Goal: Information Seeking & Learning: Check status

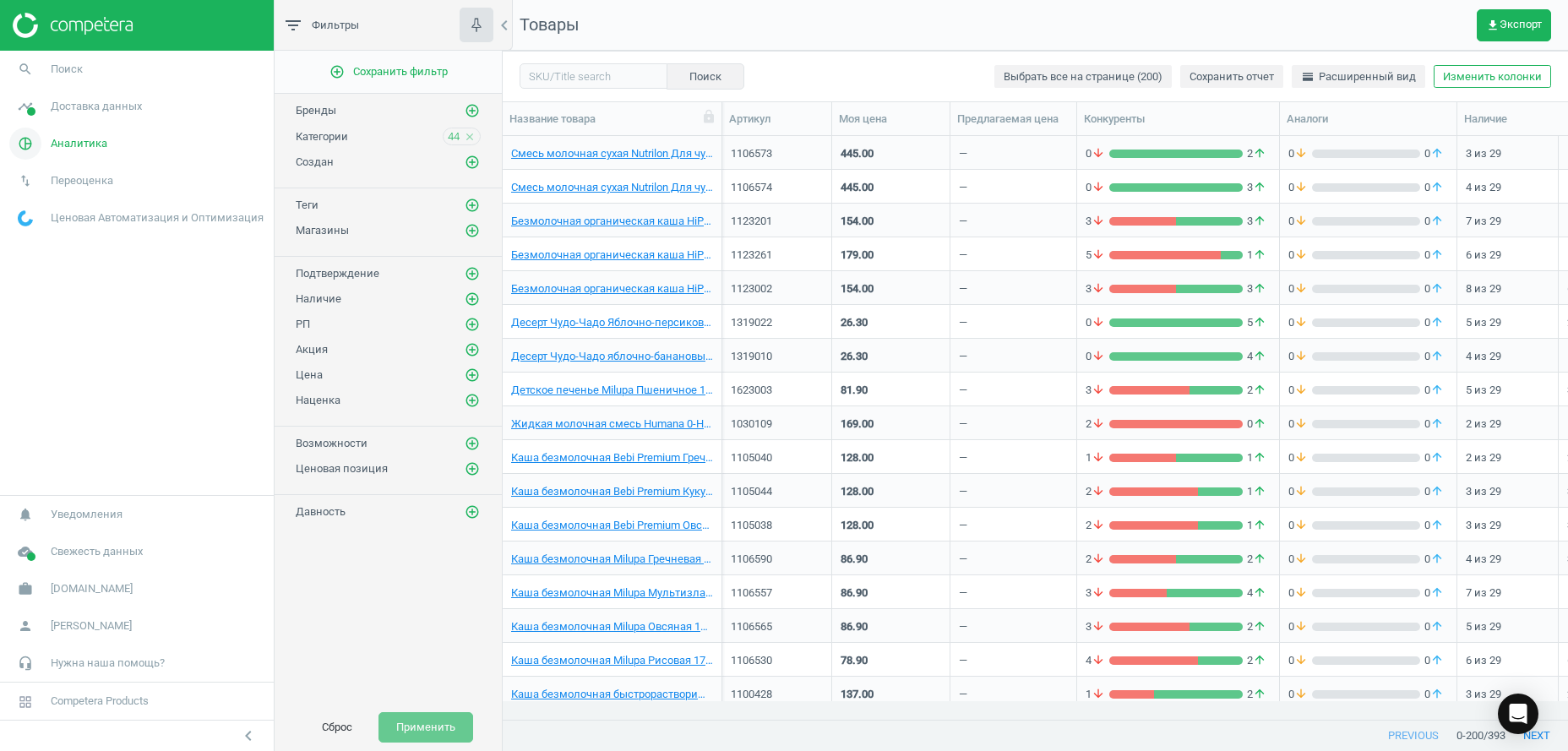
scroll to position [547, 1048]
click at [73, 151] on link "pie_chart_outlined Аналитика" at bounding box center [136, 143] width 274 height 37
click at [72, 230] on span "Ценовой индекс" at bounding box center [57, 231] width 78 height 14
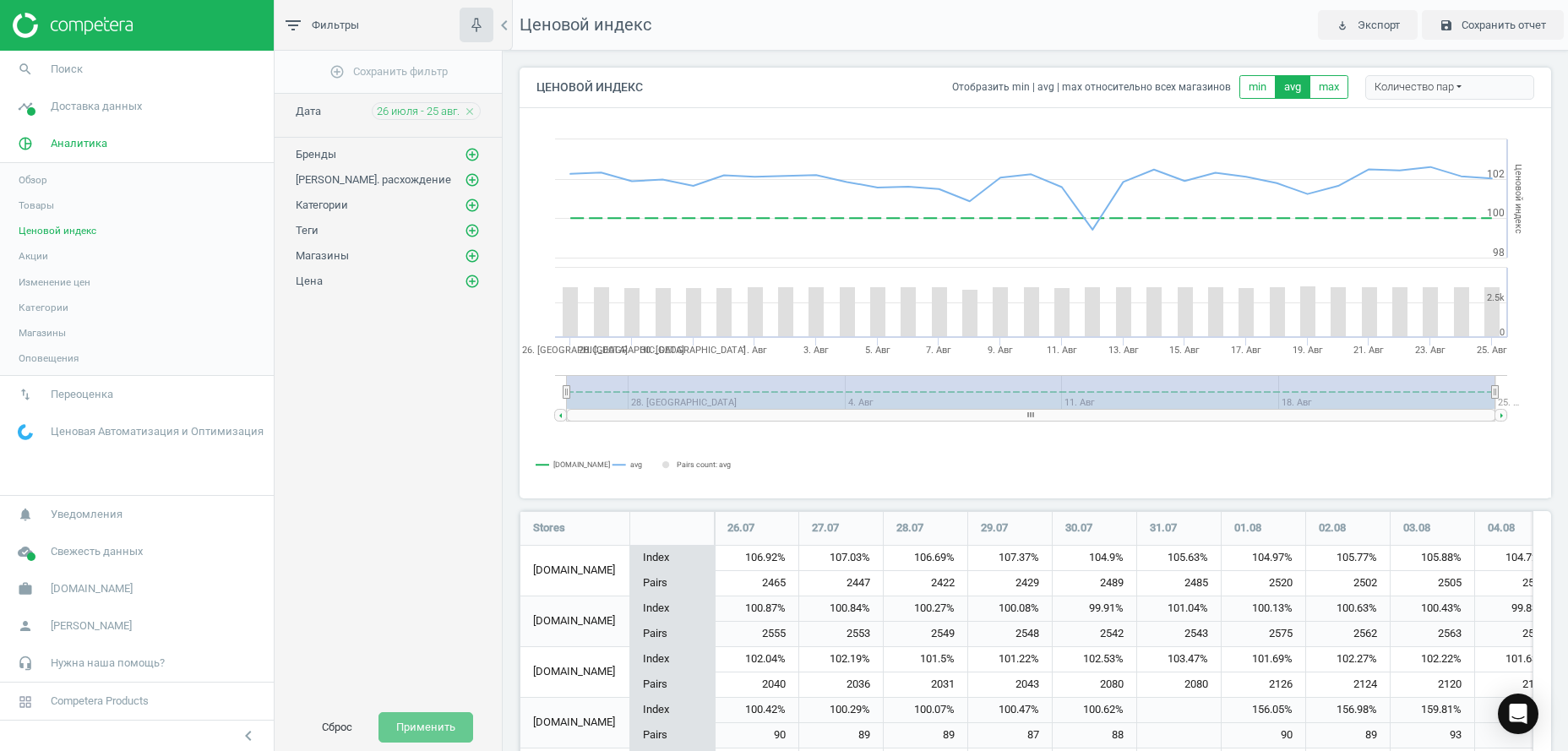
scroll to position [1375, 1032]
click at [76, 286] on span "Изменение цен" at bounding box center [55, 282] width 72 height 14
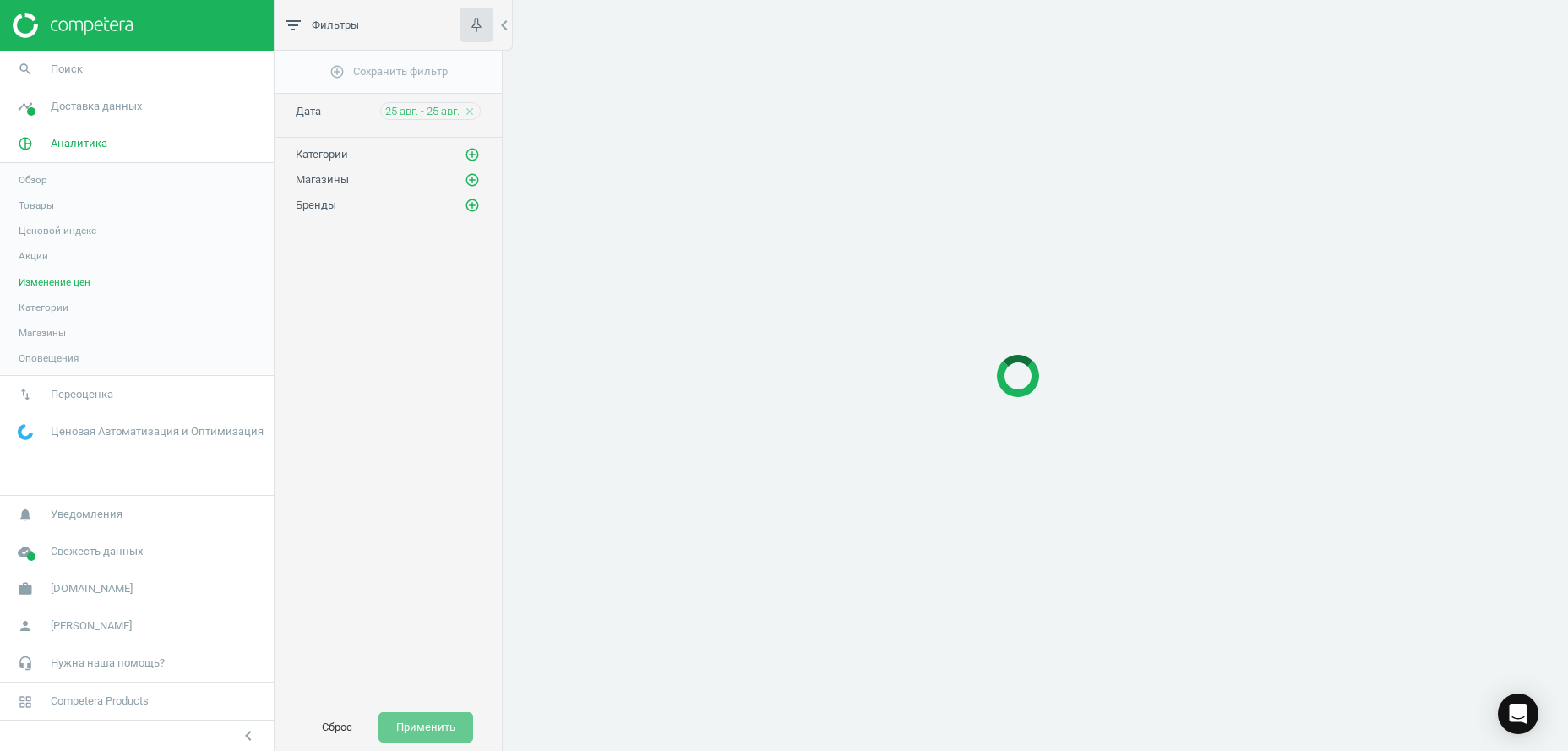
click at [58, 237] on span "Ценовой индекс" at bounding box center [57, 231] width 78 height 14
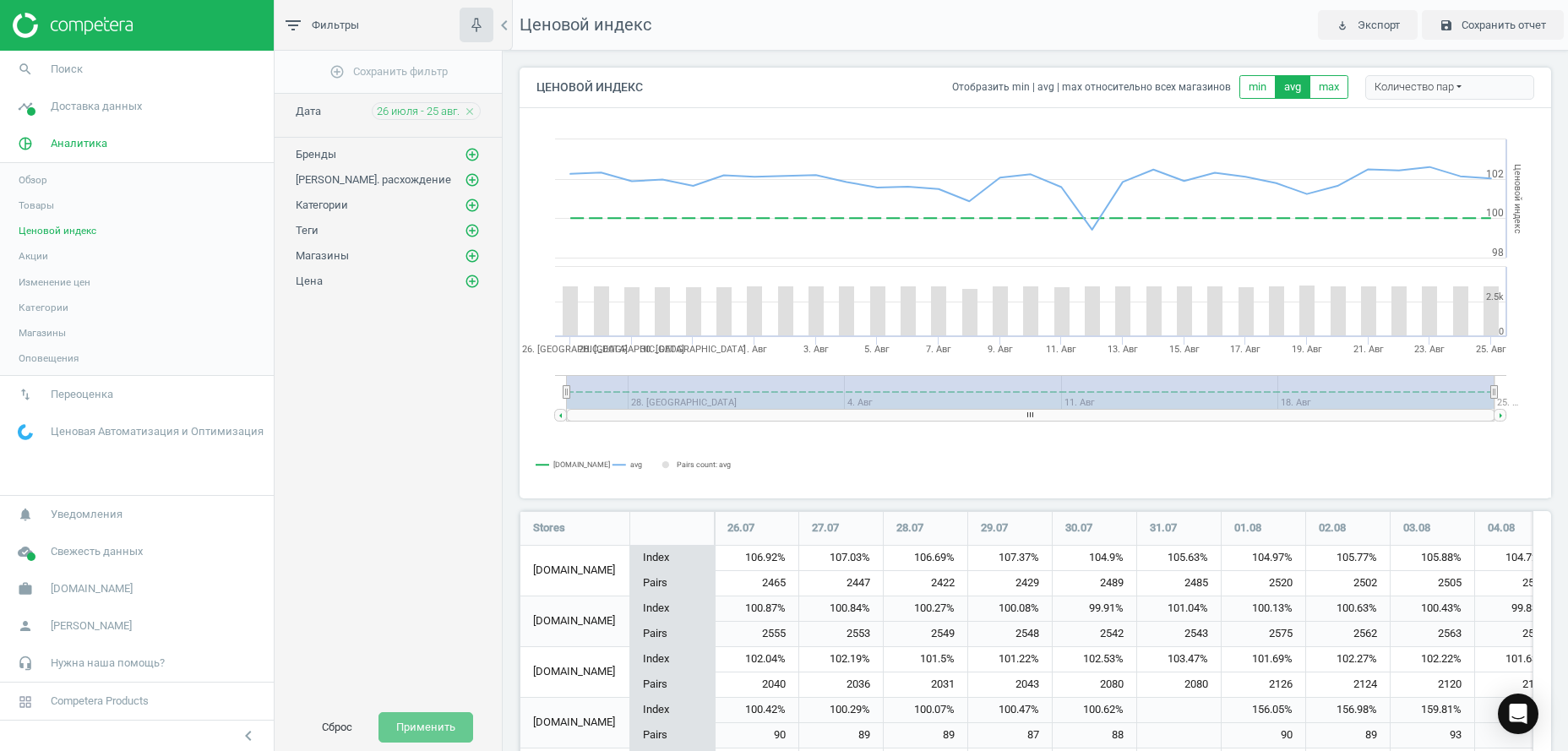
scroll to position [1375, 1032]
click at [33, 204] on span "Товары" at bounding box center [36, 206] width 35 height 14
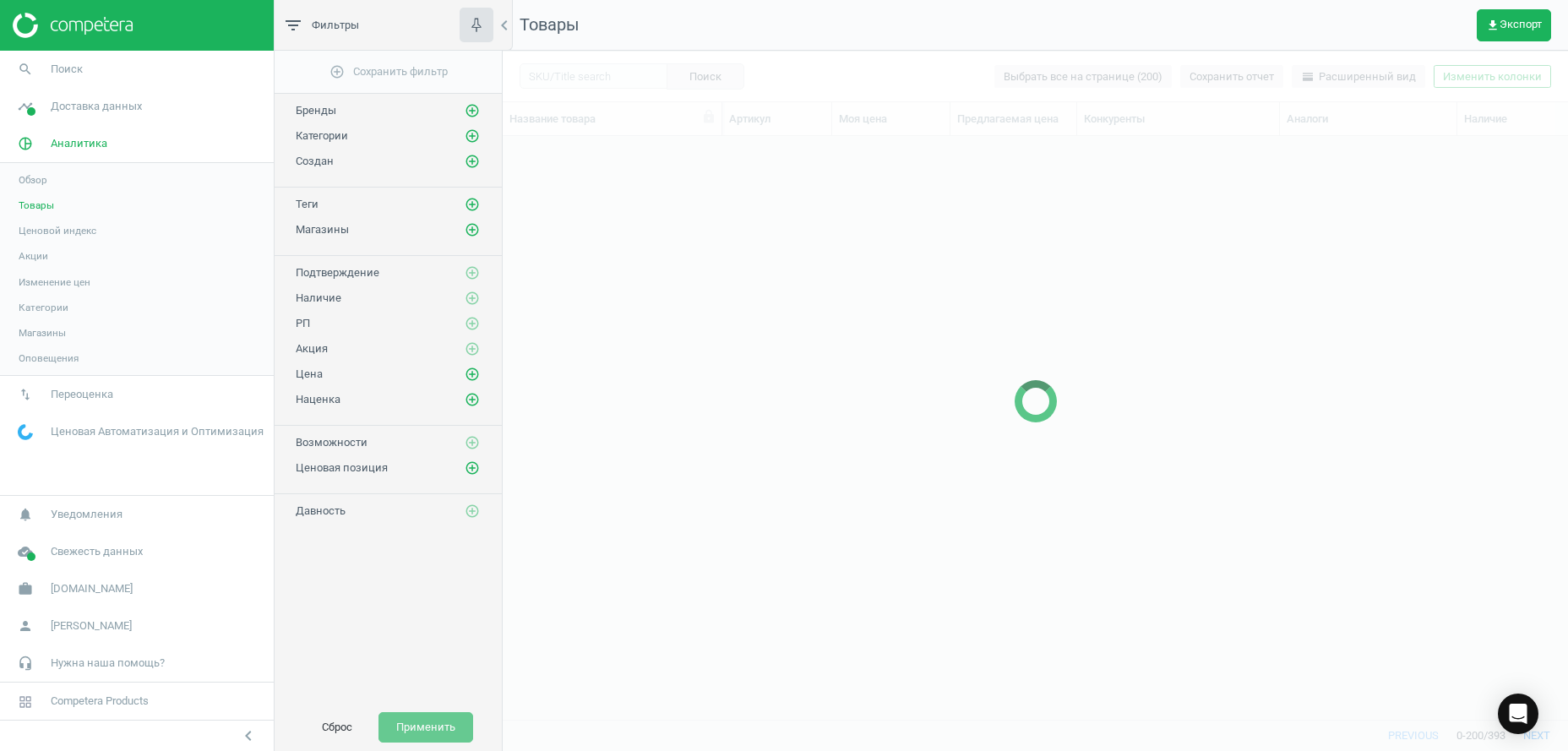
scroll to position [547, 1048]
click at [579, 66] on div at bounding box center [1035, 400] width 1065 height 700
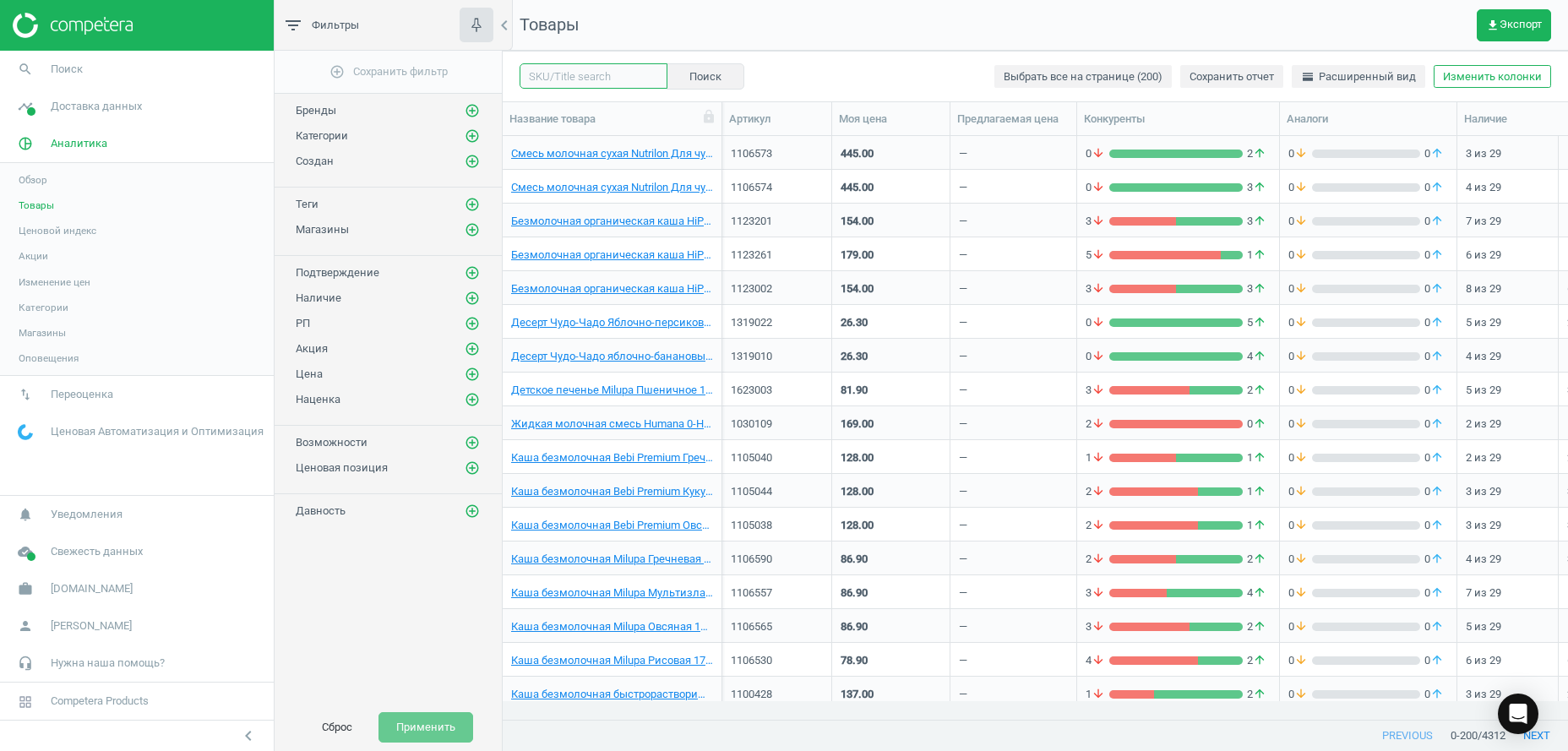
click at [580, 79] on input "text" at bounding box center [594, 76] width 148 height 25
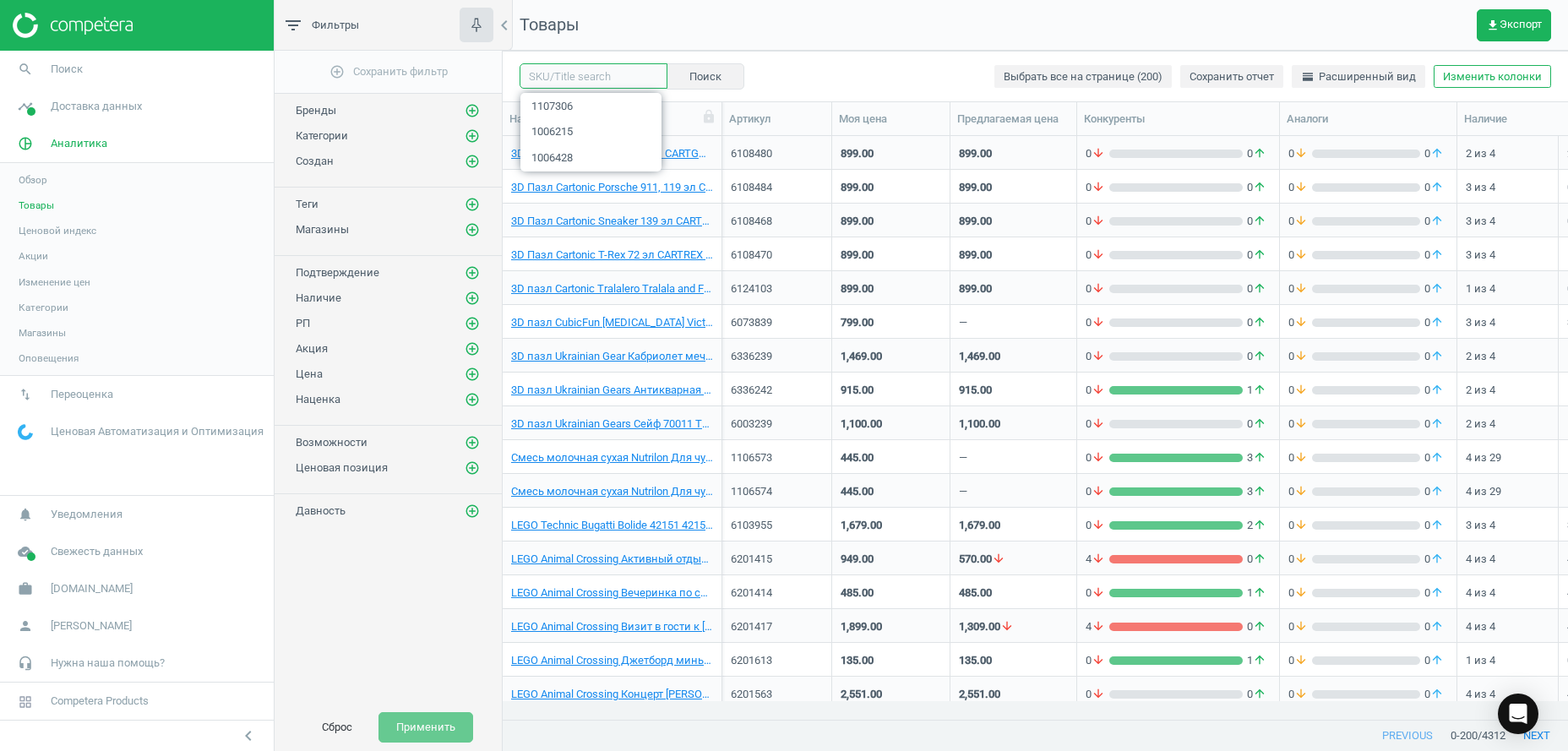
paste input "1227400"
type input "1227400"
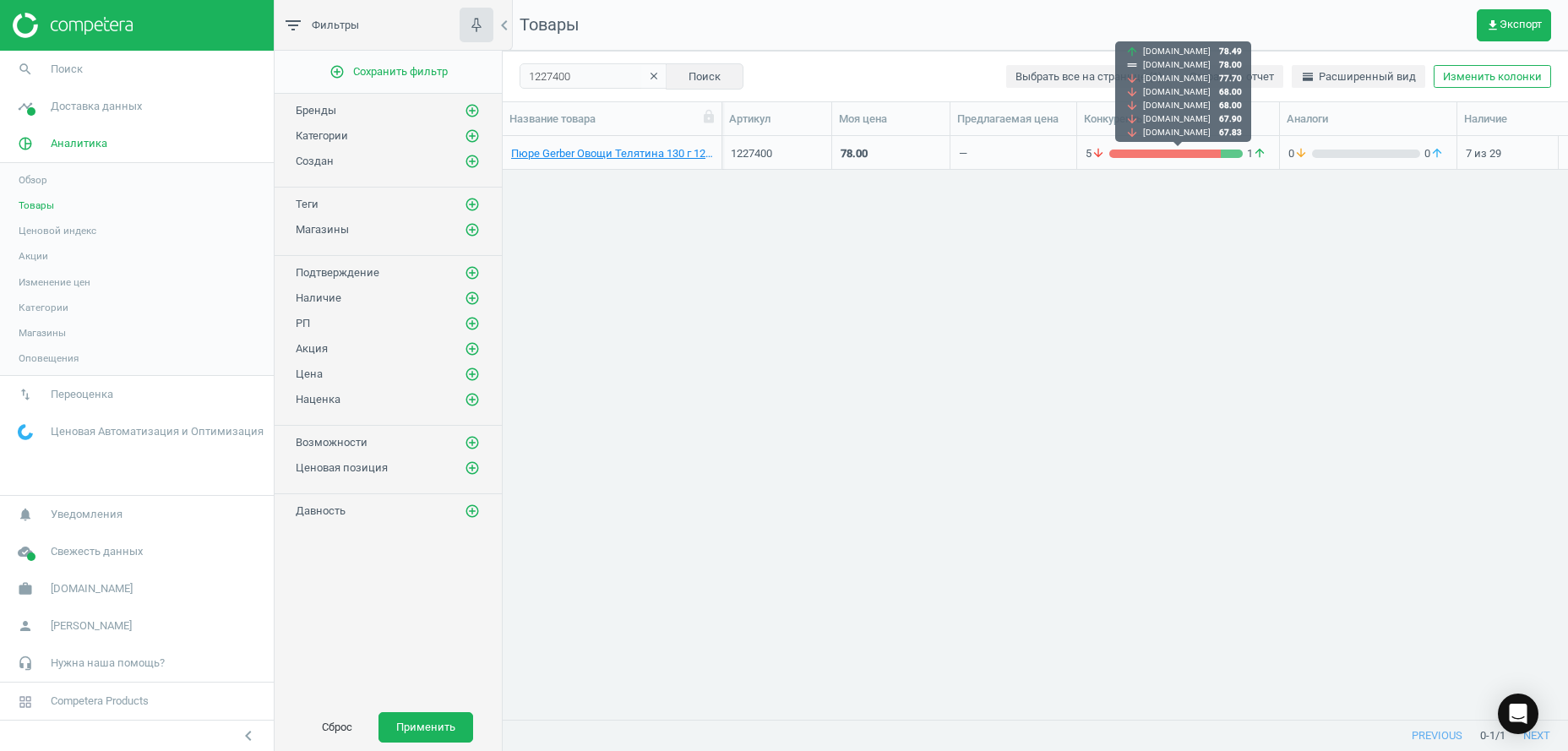
click at [1133, 150] on div "grid" at bounding box center [1165, 154] width 112 height 9
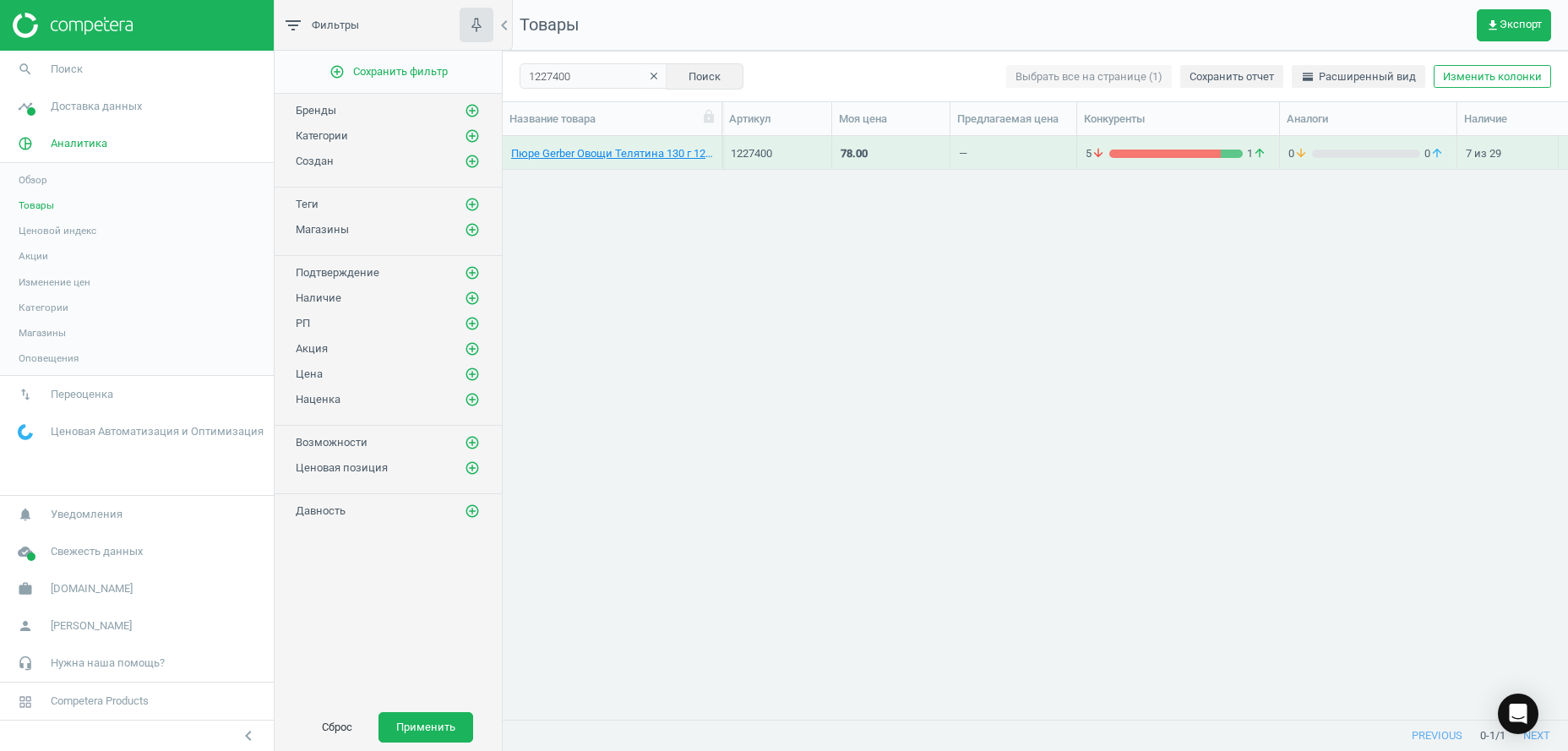
click at [1133, 150] on div "grid" at bounding box center [1165, 154] width 112 height 9
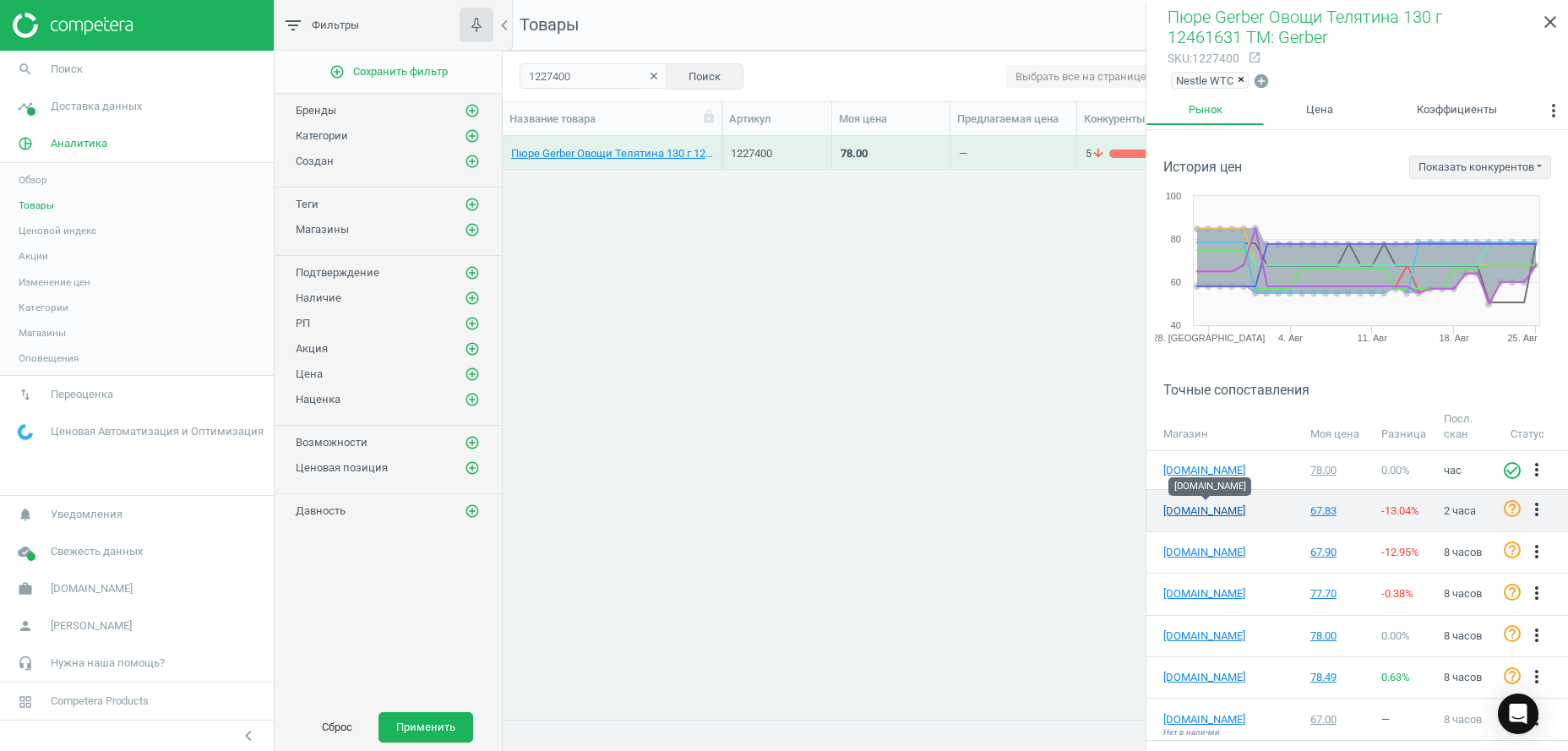
click at [1208, 511] on link "[DOMAIN_NAME]" at bounding box center [1206, 511] width 85 height 16
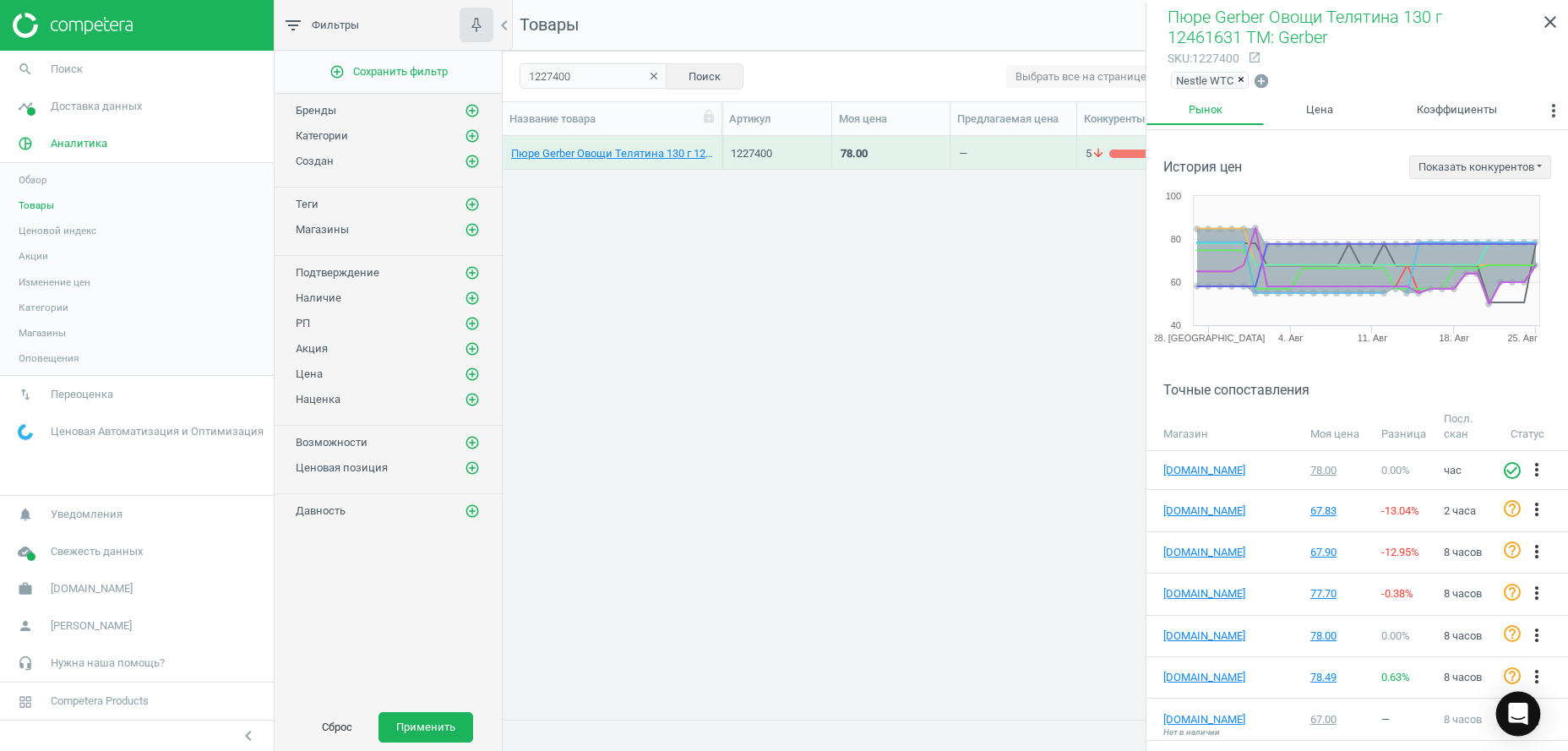
click at [1522, 721] on icon "Open Intercom Messenger" at bounding box center [1518, 714] width 19 height 22
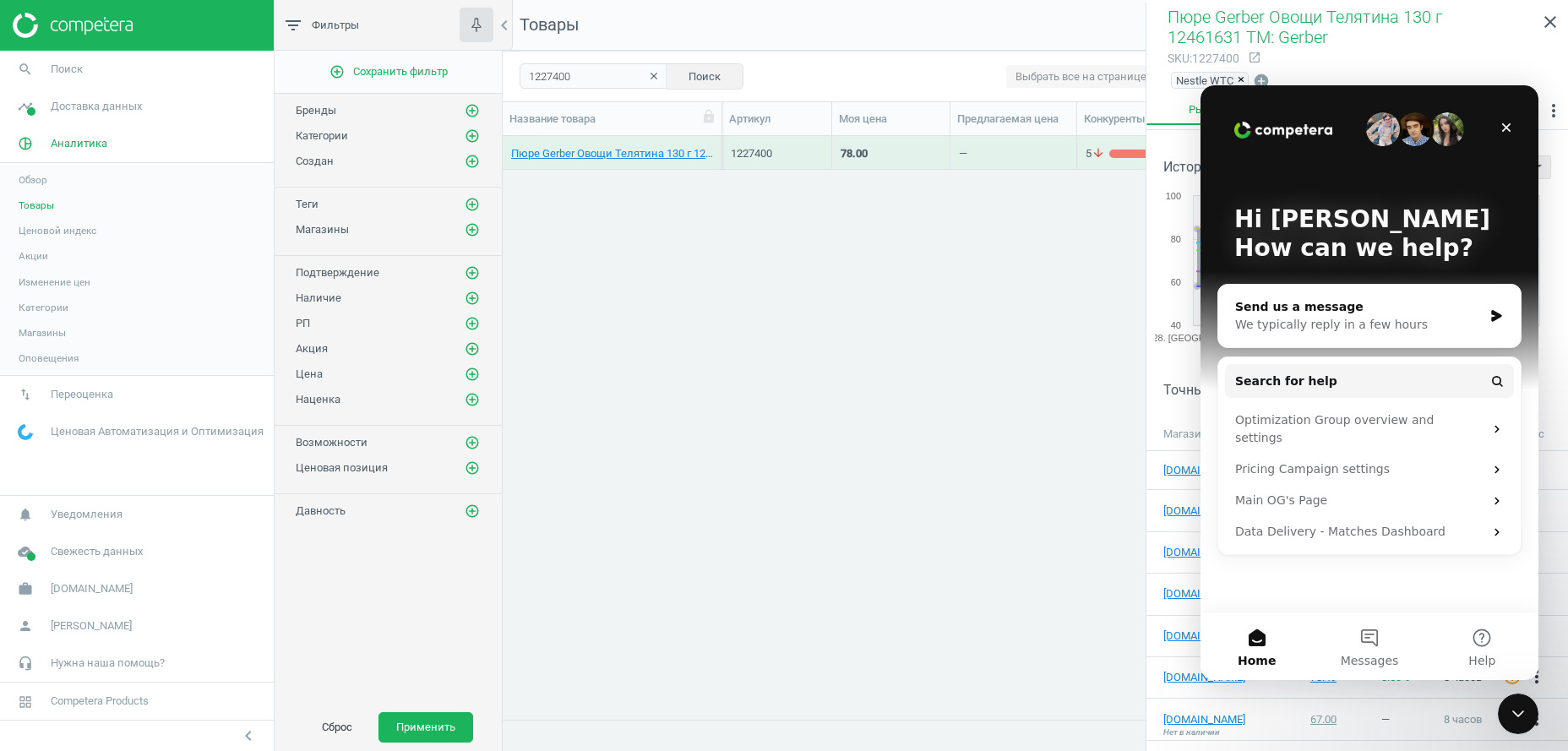
click at [1498, 313] on icon "Intercom messenger" at bounding box center [1497, 317] width 15 height 14
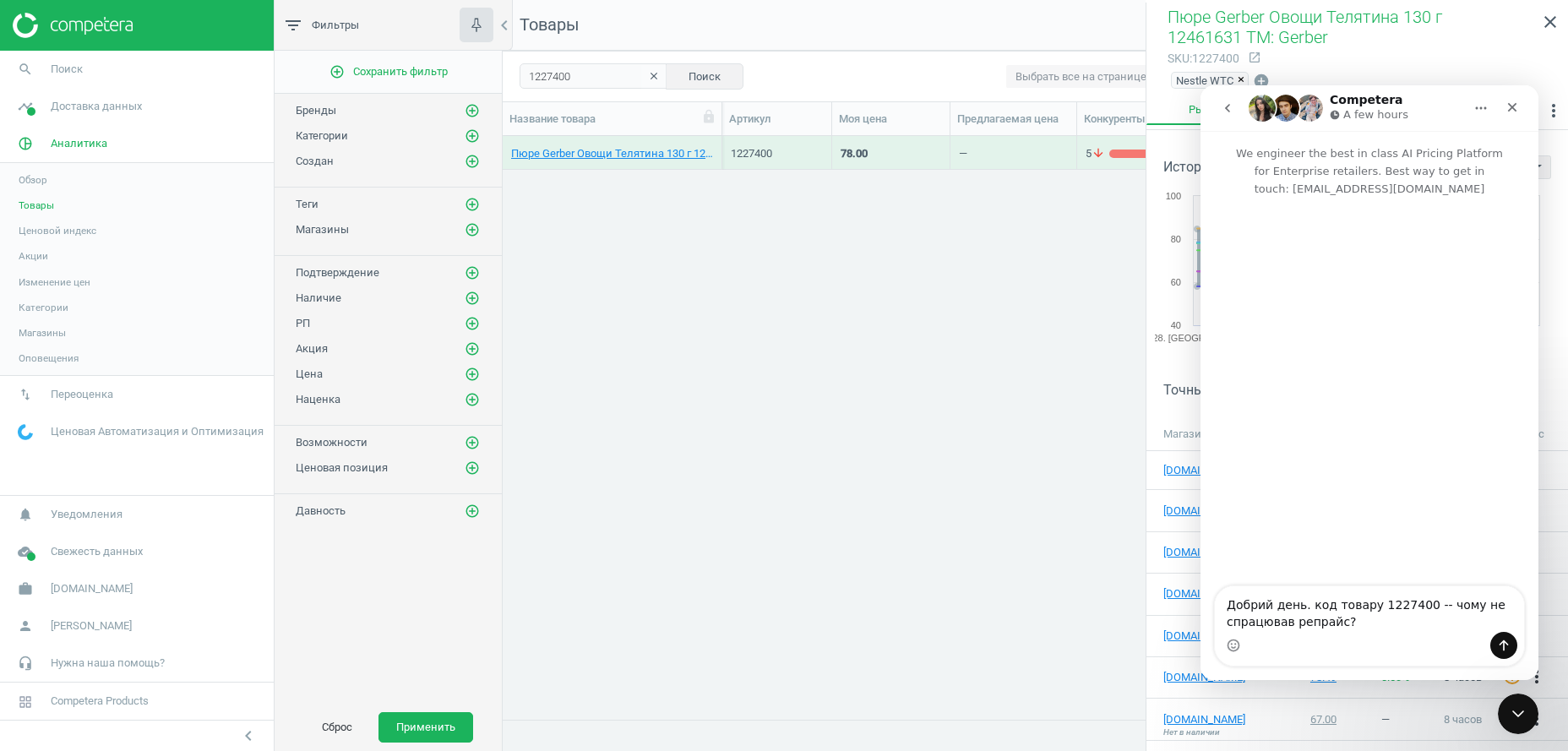
type textarea "Добрий день. код товару 1227400 -- чому не спрацював репрайс?"
click at [1508, 648] on icon "Send a message…" at bounding box center [1504, 646] width 14 height 14
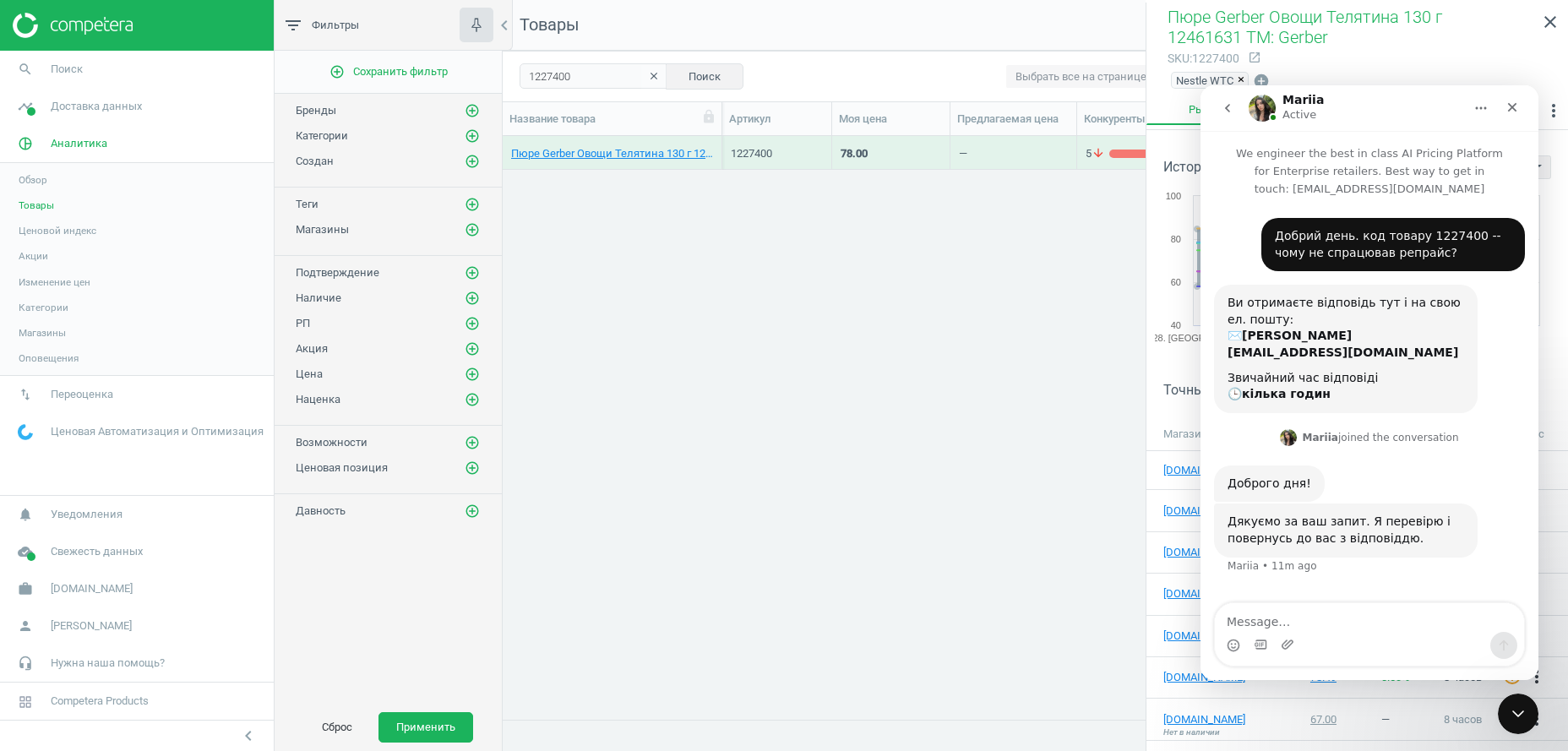
click at [40, 307] on span "Категории" at bounding box center [43, 308] width 50 height 14
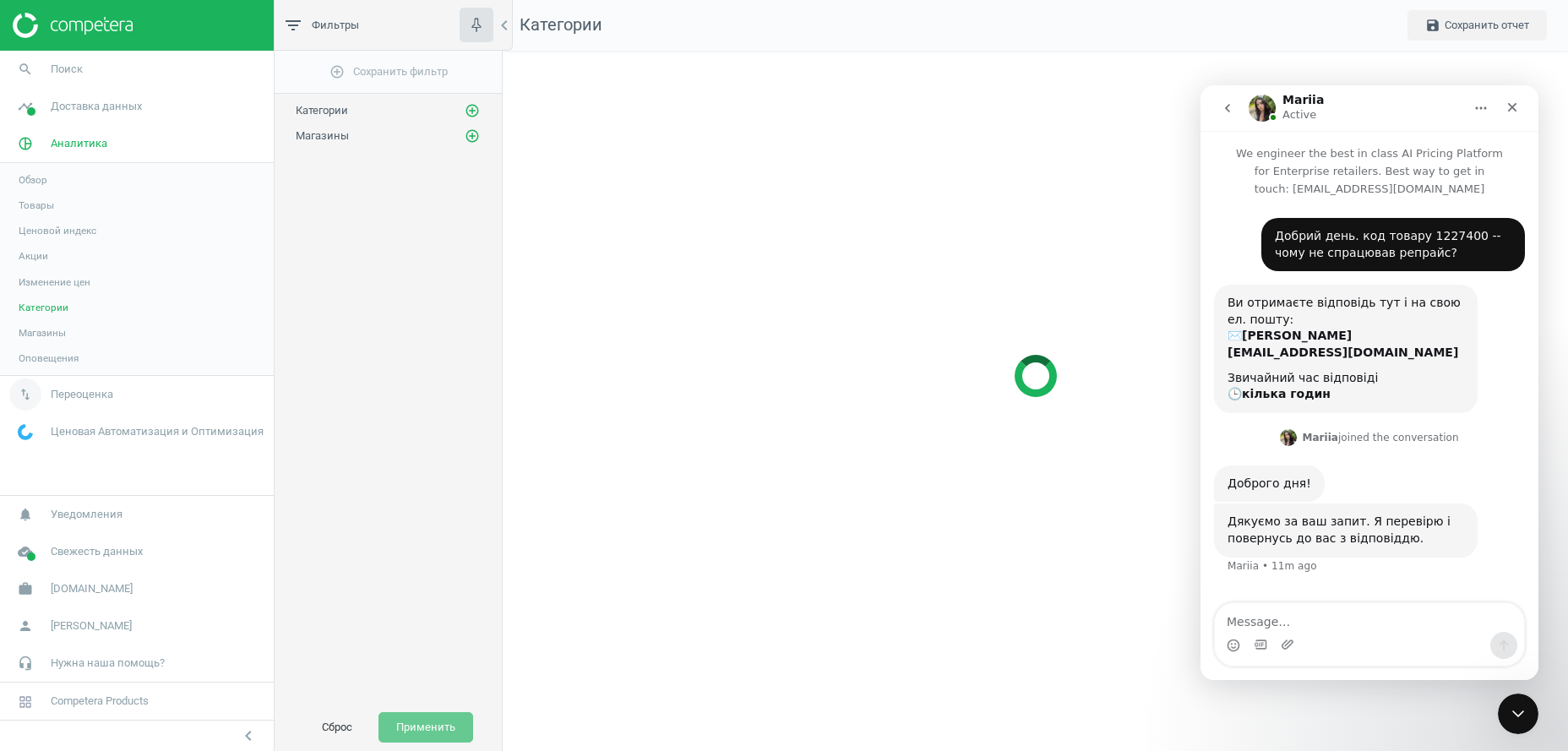
click at [82, 399] on span "Переоценка" at bounding box center [82, 394] width 62 height 16
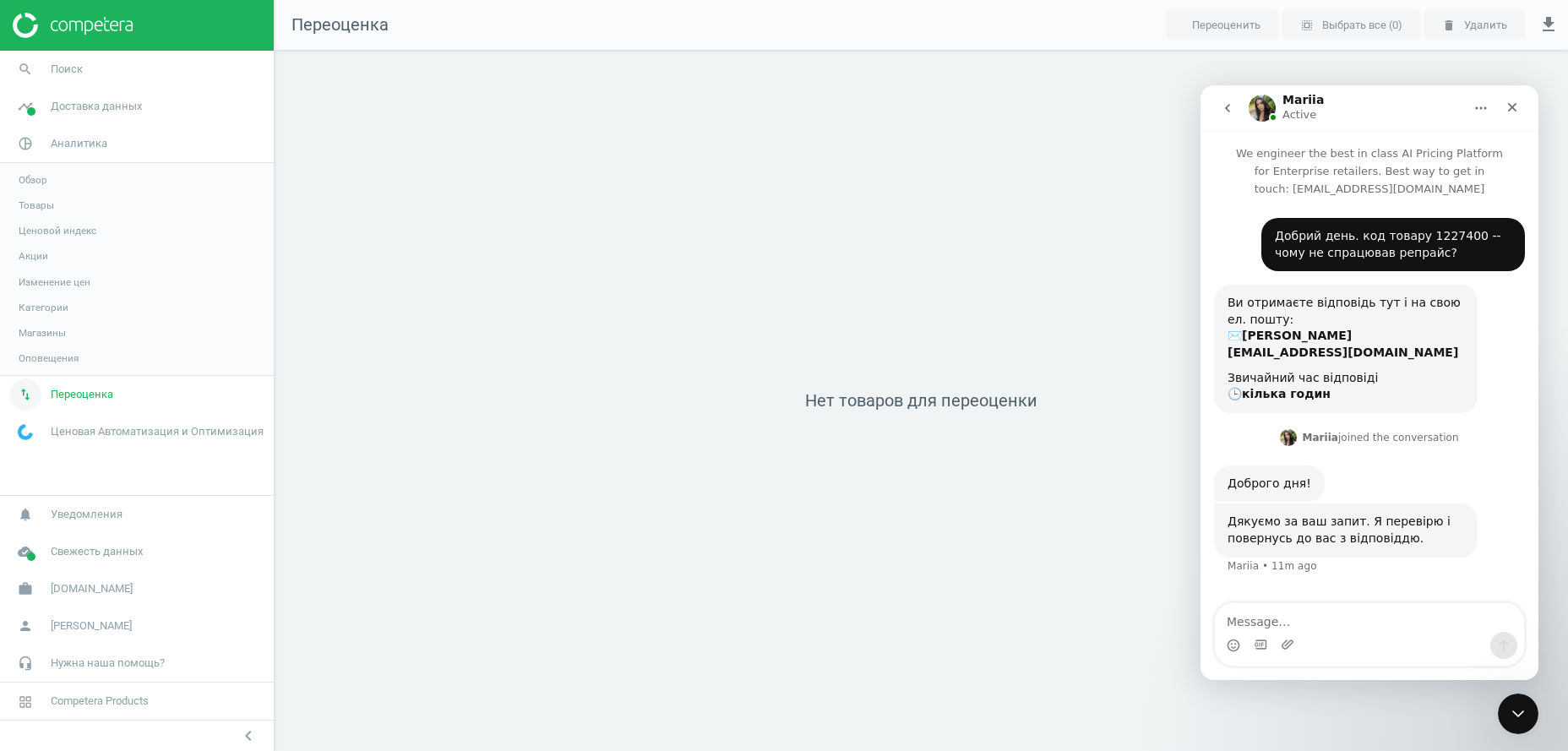
scroll to position [719, 1312]
click at [56, 221] on link "Ценовой индекс" at bounding box center [136, 231] width 274 height 25
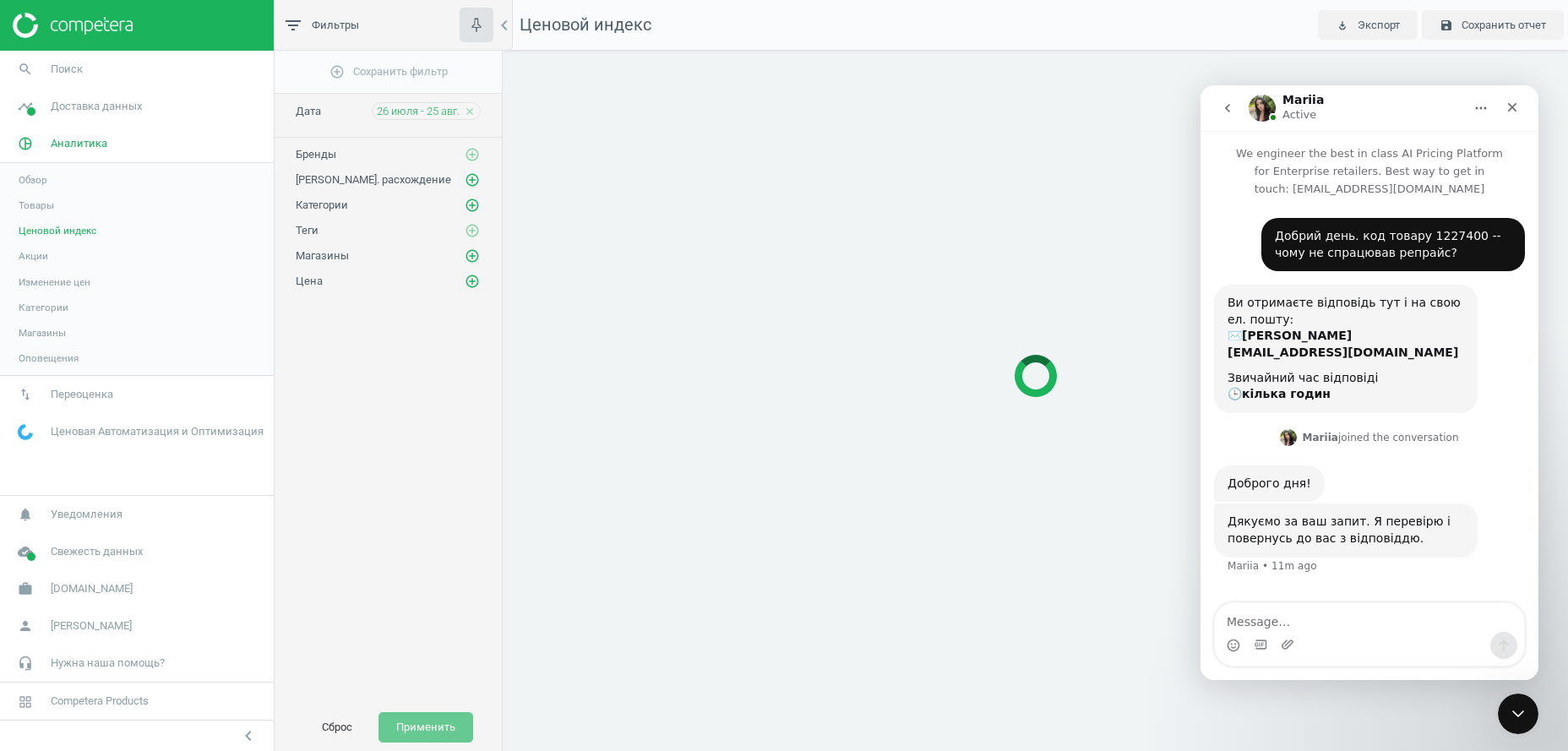
click at [39, 201] on span "Товары" at bounding box center [36, 206] width 35 height 14
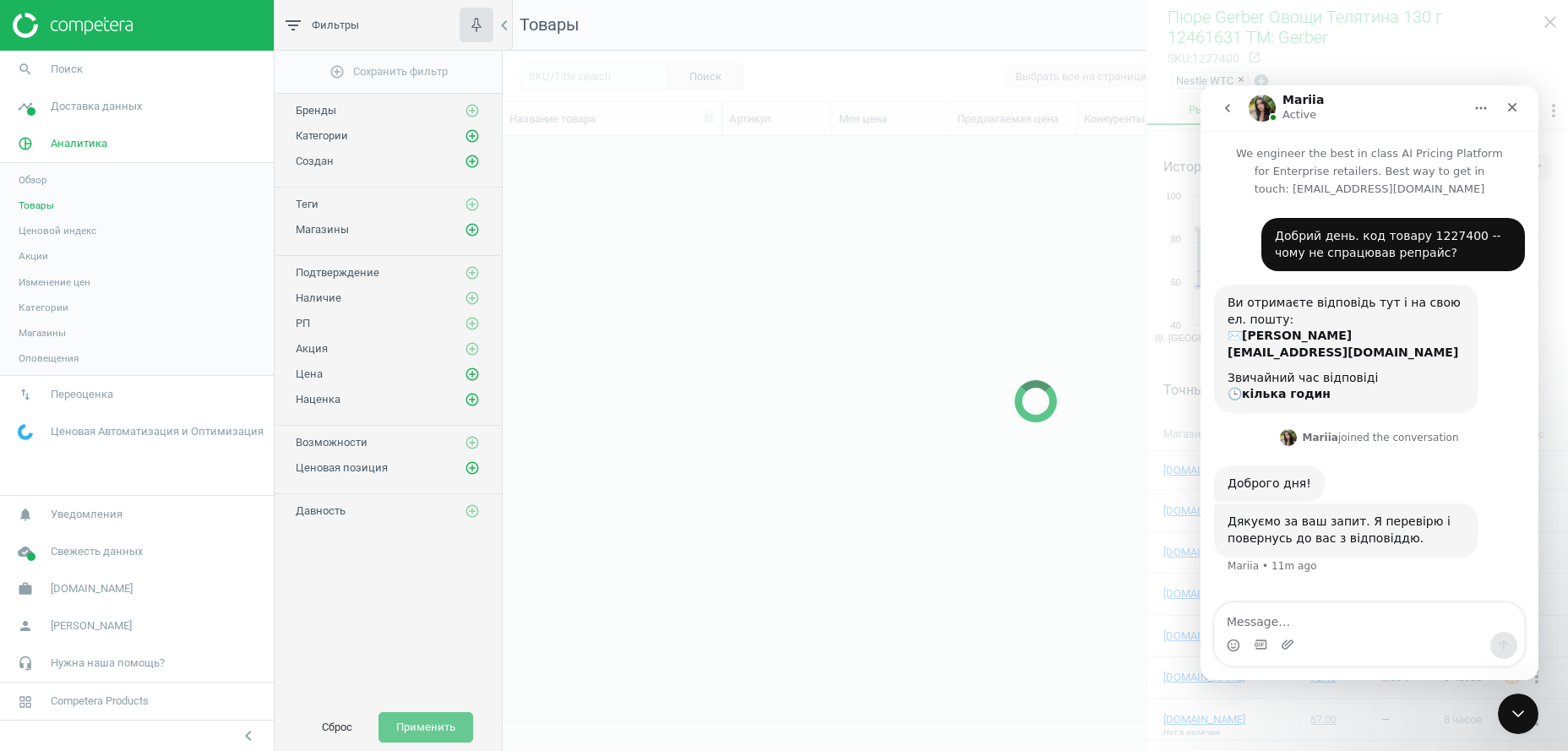
scroll to position [547, 1048]
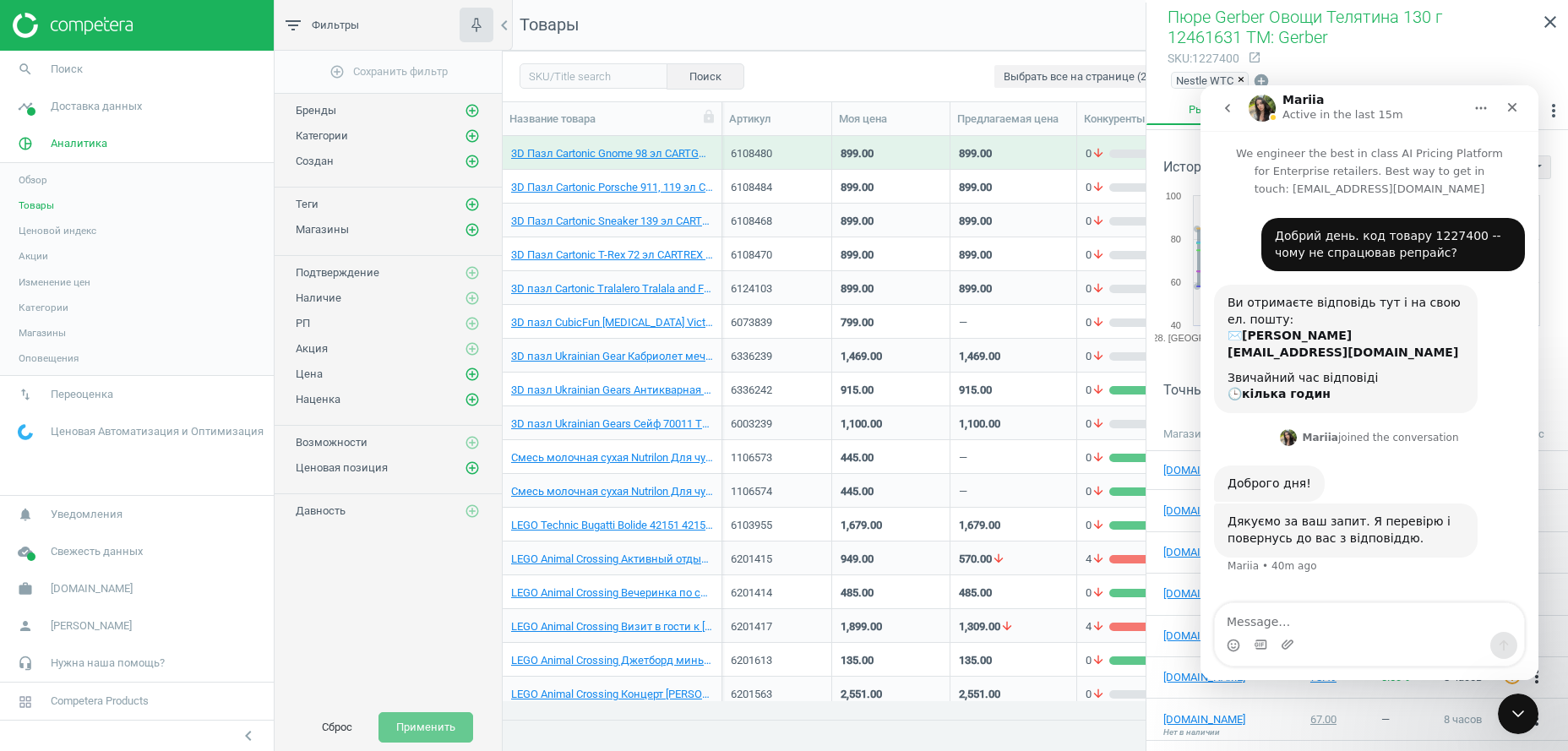
click at [55, 227] on span "Ценовой индекс" at bounding box center [57, 231] width 78 height 14
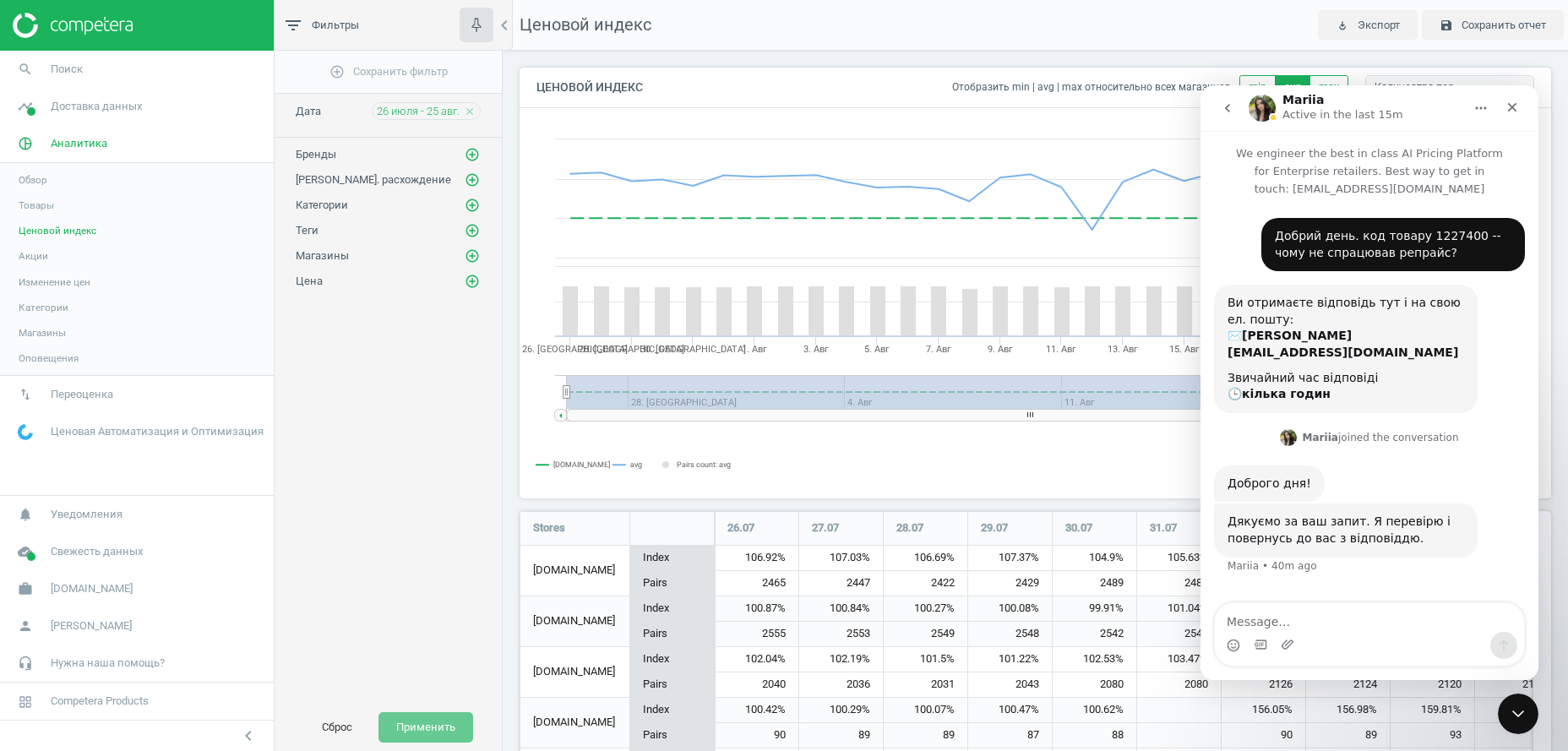
scroll to position [1375, 1032]
click at [1516, 107] on icon "Close" at bounding box center [1512, 107] width 14 height 14
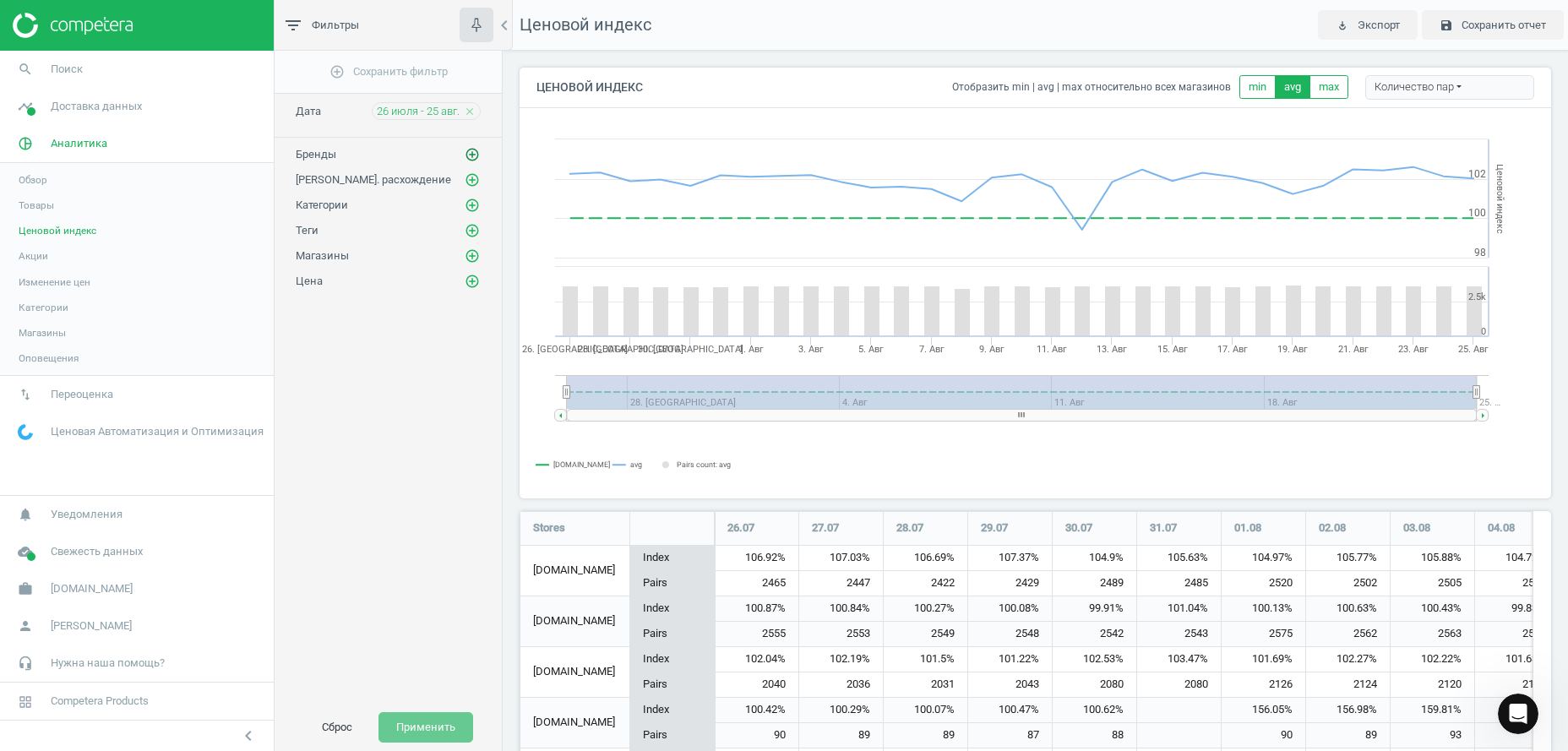
scroll to position [0, 0]
click at [475, 203] on icon "add_circle_outline" at bounding box center [472, 206] width 16 height 16
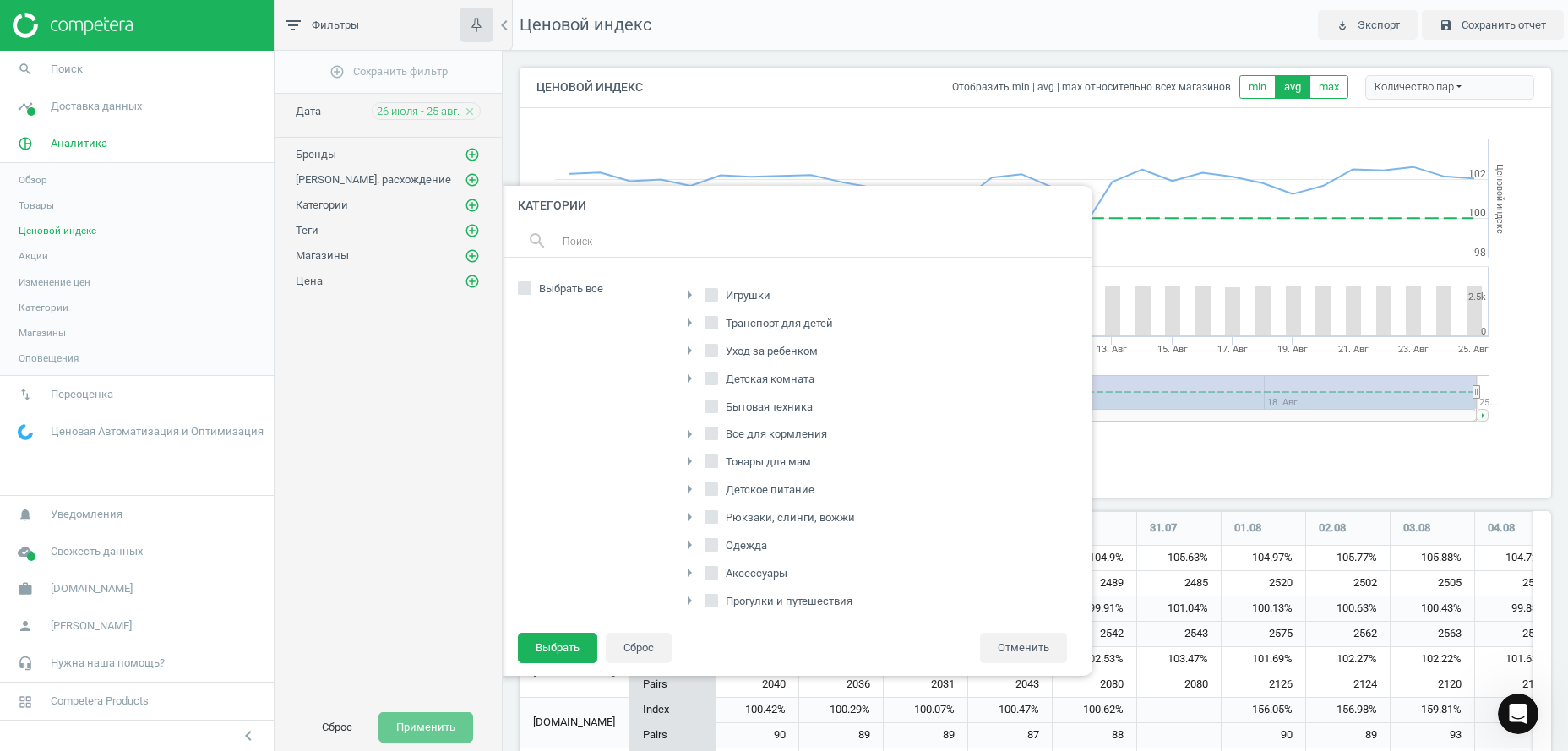
scroll to position [258, 0]
click at [685, 506] on icon "arrow_right" at bounding box center [690, 510] width 20 height 20
click at [721, 536] on input "Клиническое питание" at bounding box center [721, 536] width 11 height 11
checkbox input "true"
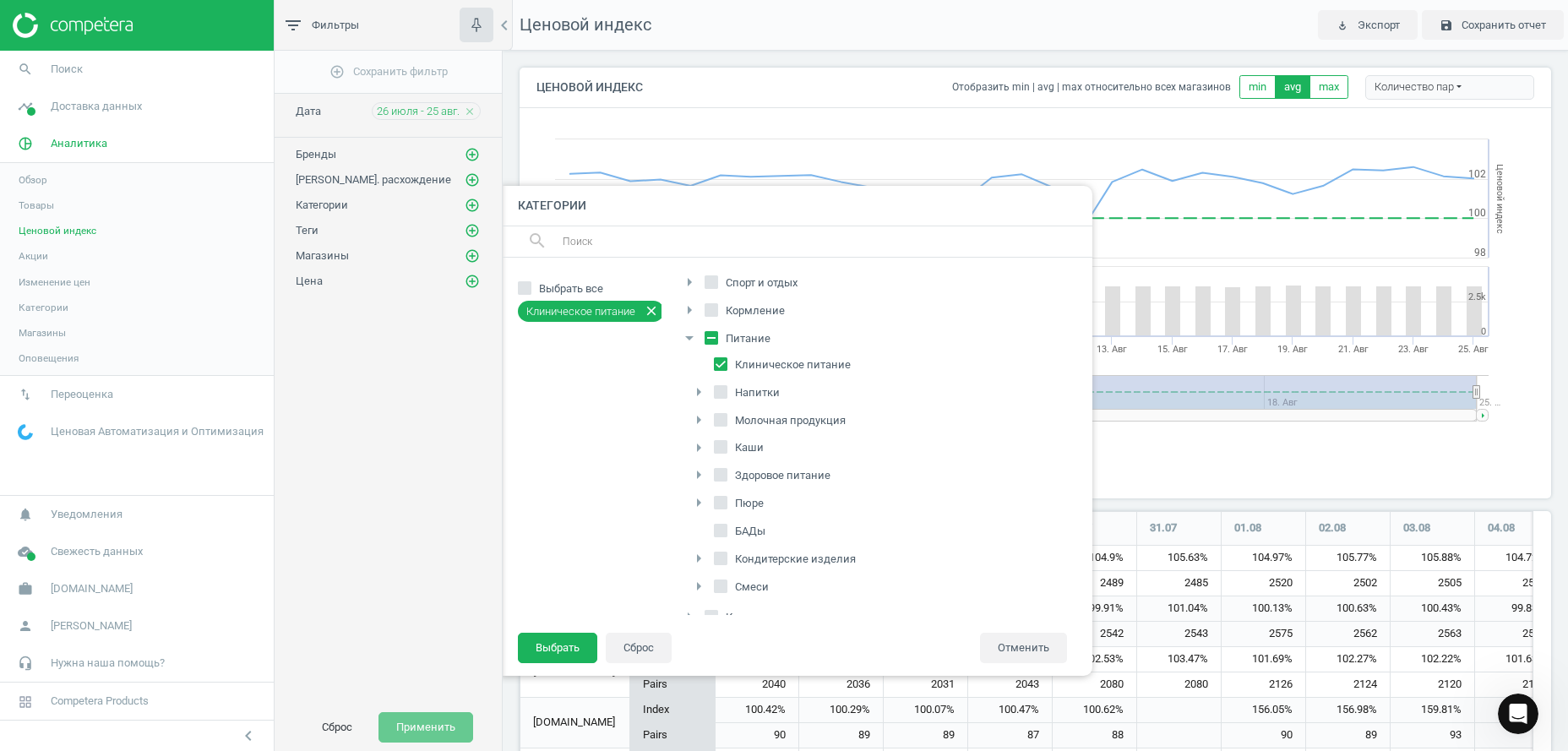
scroll to position [509, 0]
click at [704, 506] on icon "arrow_right" at bounding box center [698, 507] width 20 height 20
click at [723, 507] on input "Смеси" at bounding box center [721, 507] width 11 height 11
checkbox input "true"
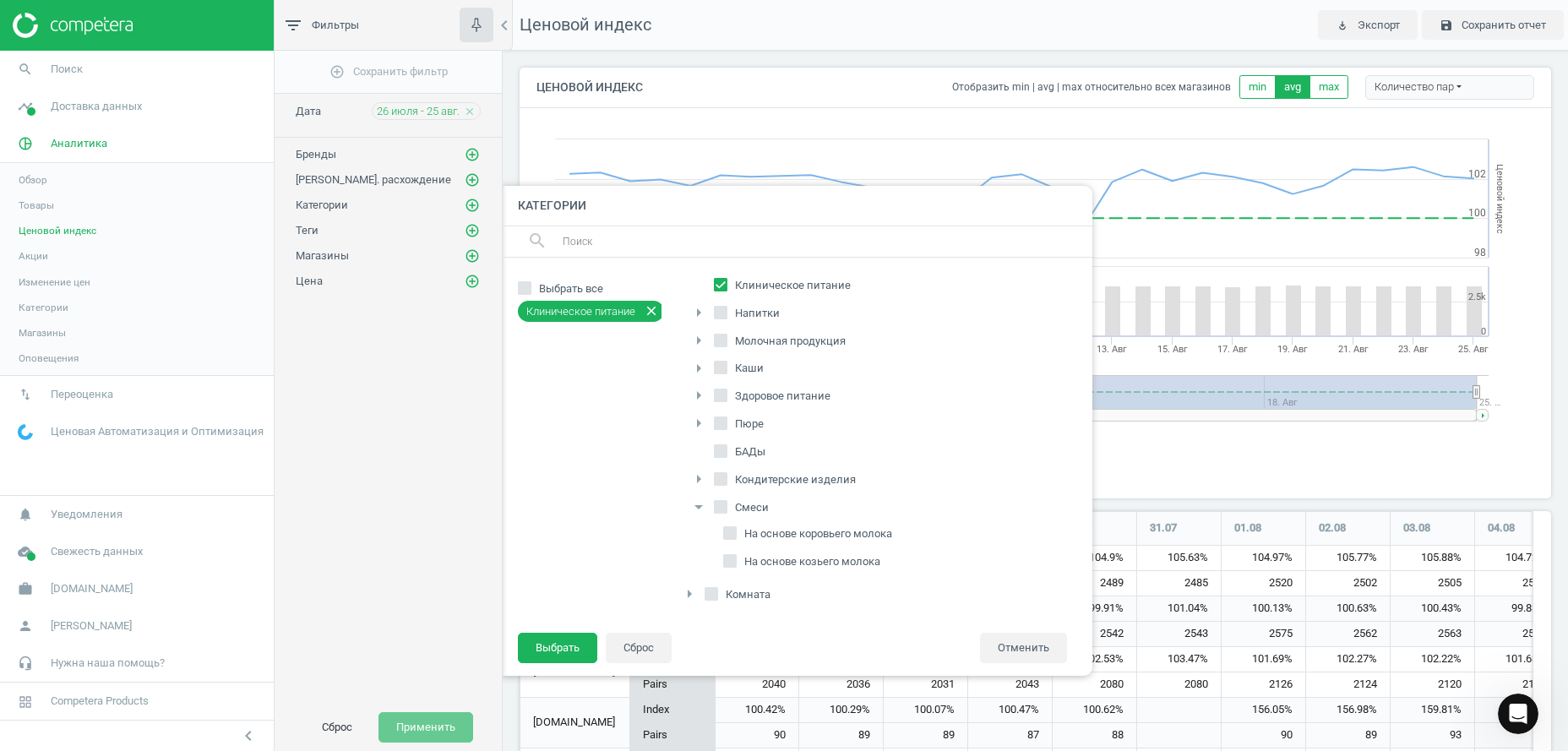
checkbox input "true"
click at [564, 648] on button "Выбрать" at bounding box center [558, 648] width 80 height 30
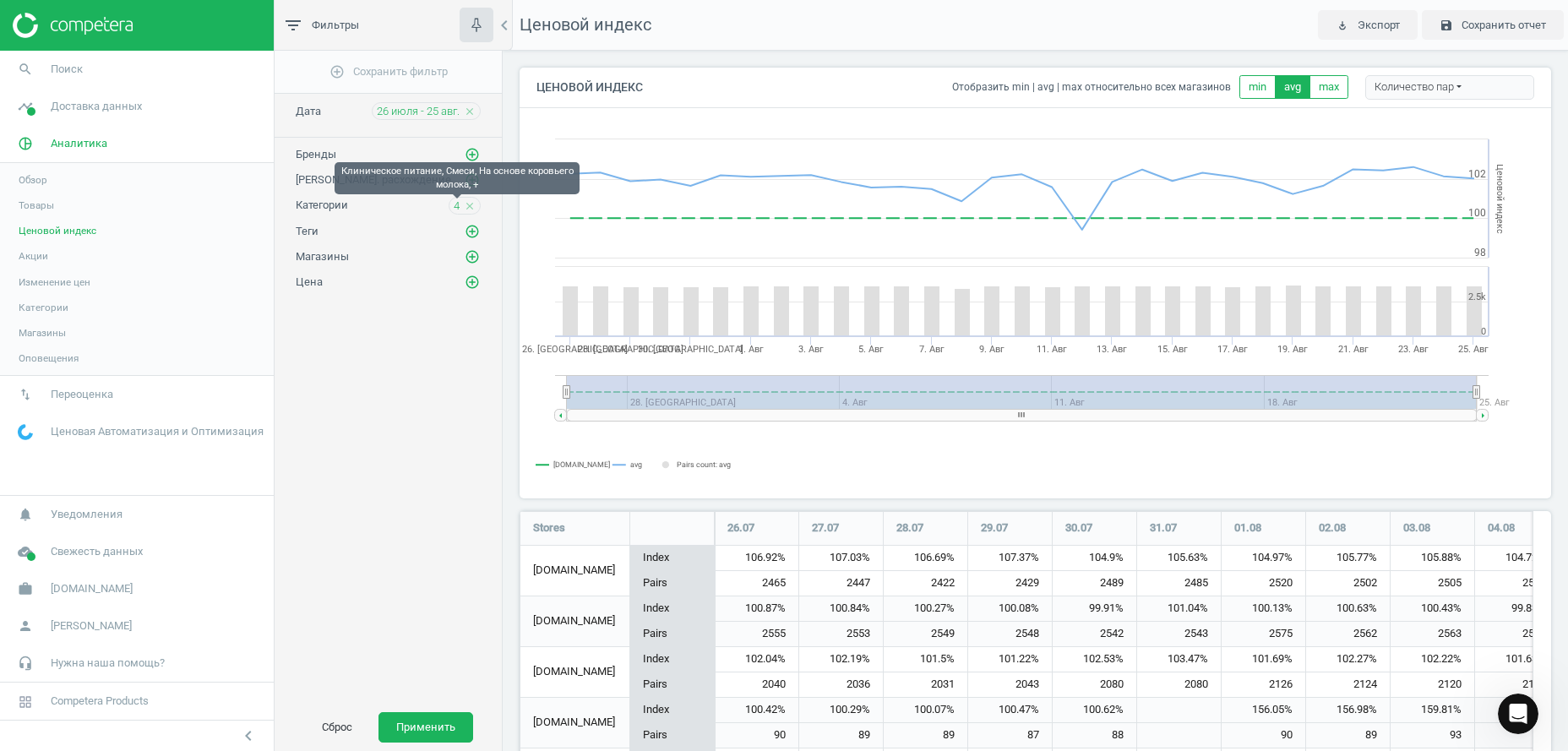
click at [459, 207] on span "4" at bounding box center [457, 207] width 6 height 16
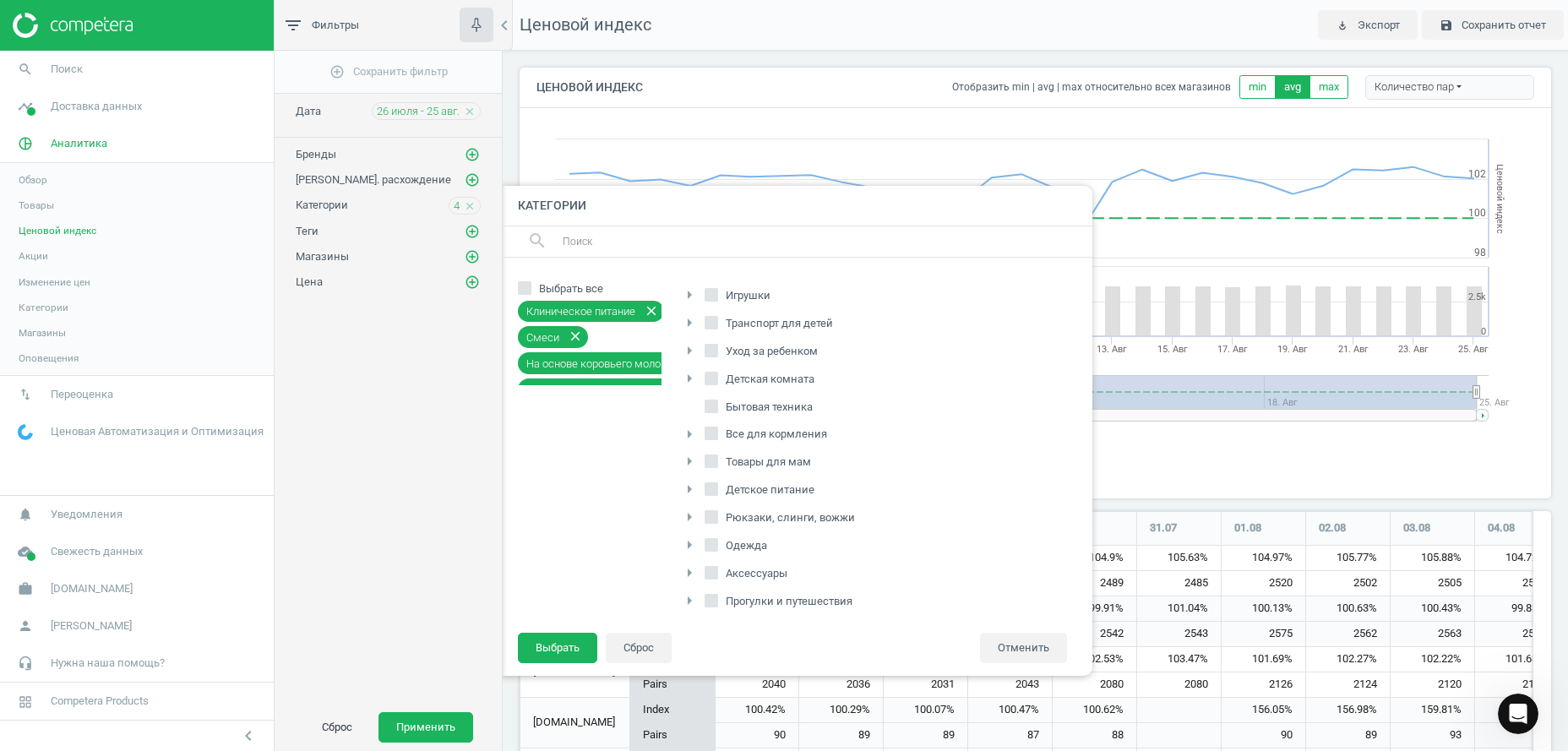
click at [644, 316] on icon "close" at bounding box center [652, 311] width 16 height 16
click at [563, 651] on button "Выбрать" at bounding box center [558, 648] width 80 height 30
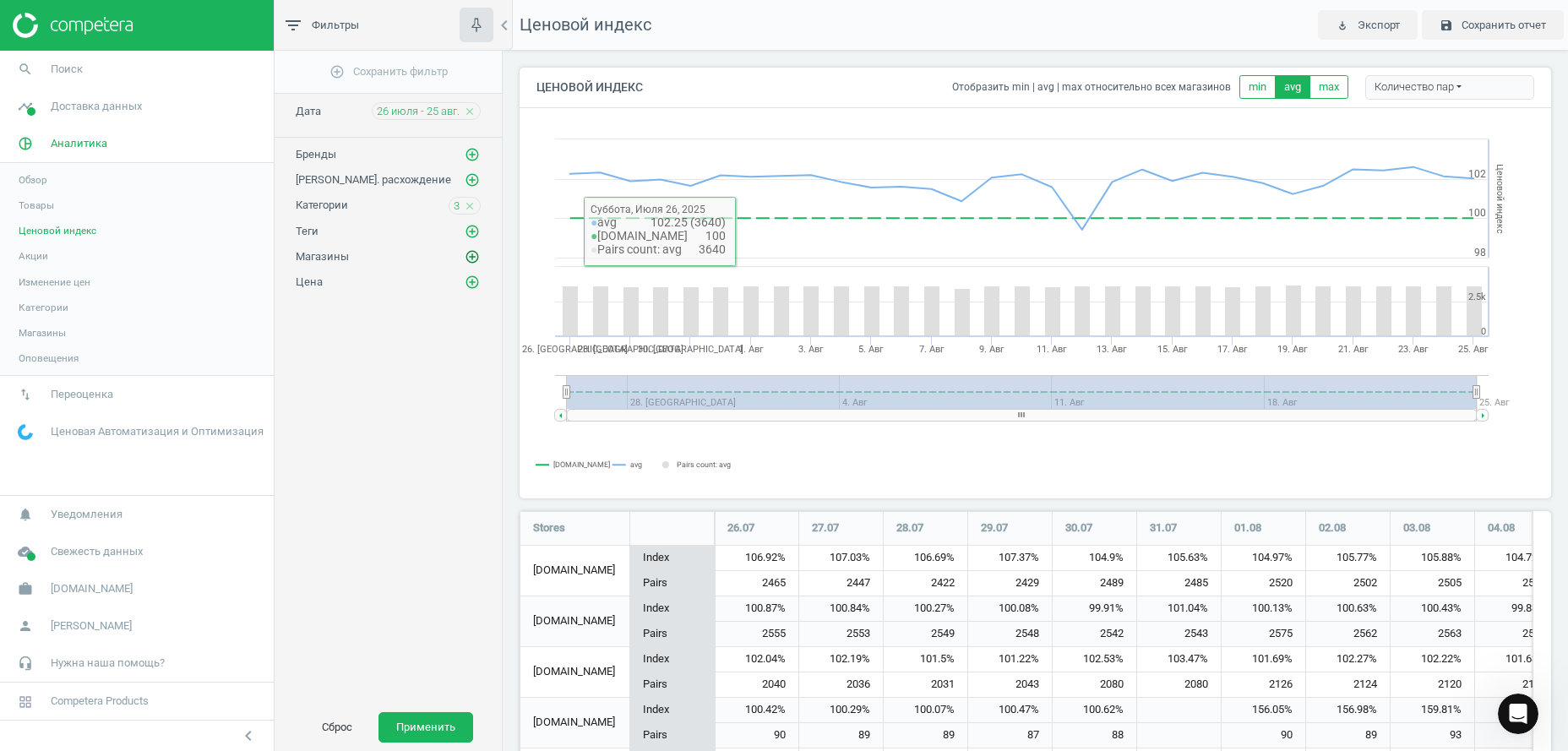
click at [468, 252] on icon "add_circle_outline" at bounding box center [472, 257] width 16 height 16
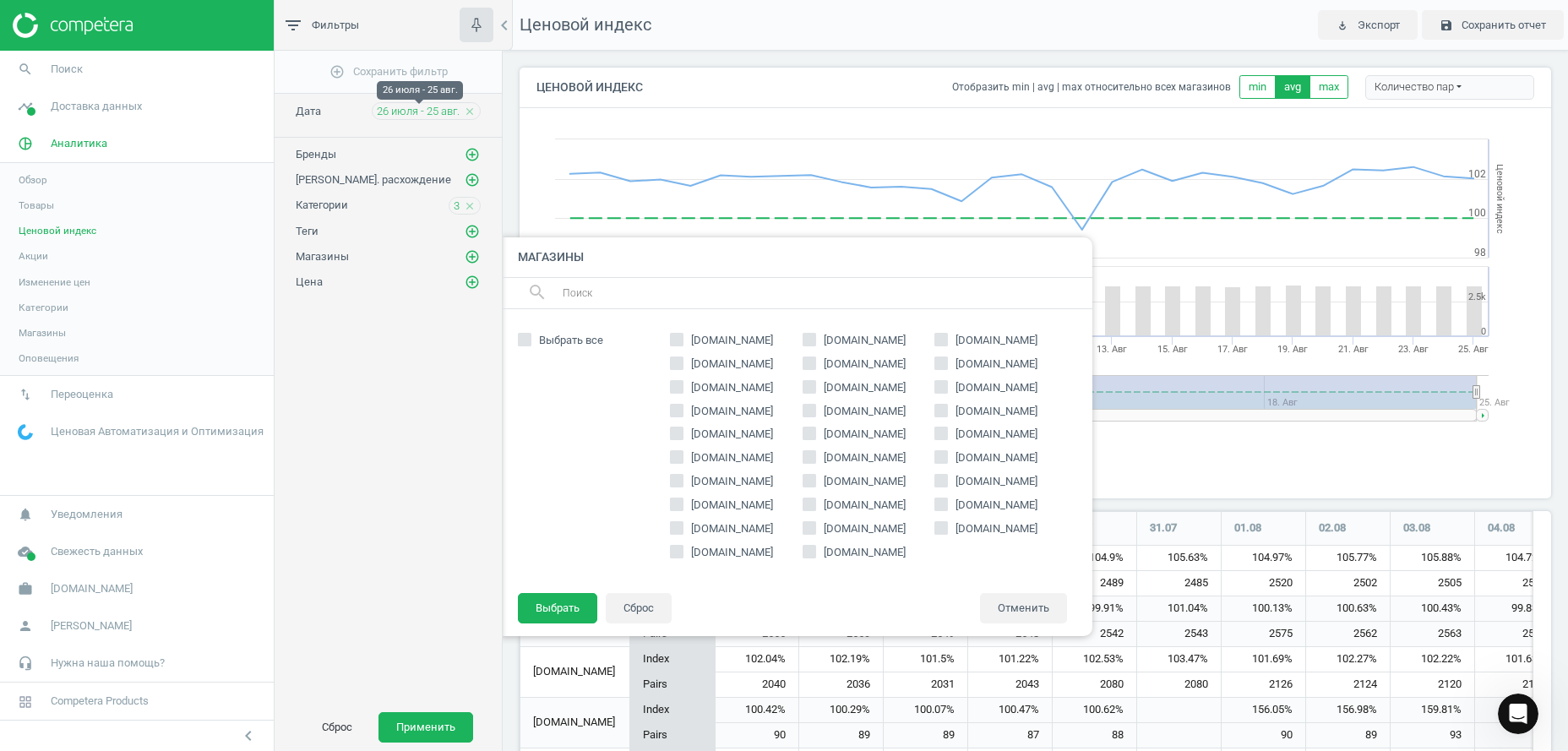
click at [392, 111] on span "26 июля - 25 авг." at bounding box center [418, 112] width 83 height 16
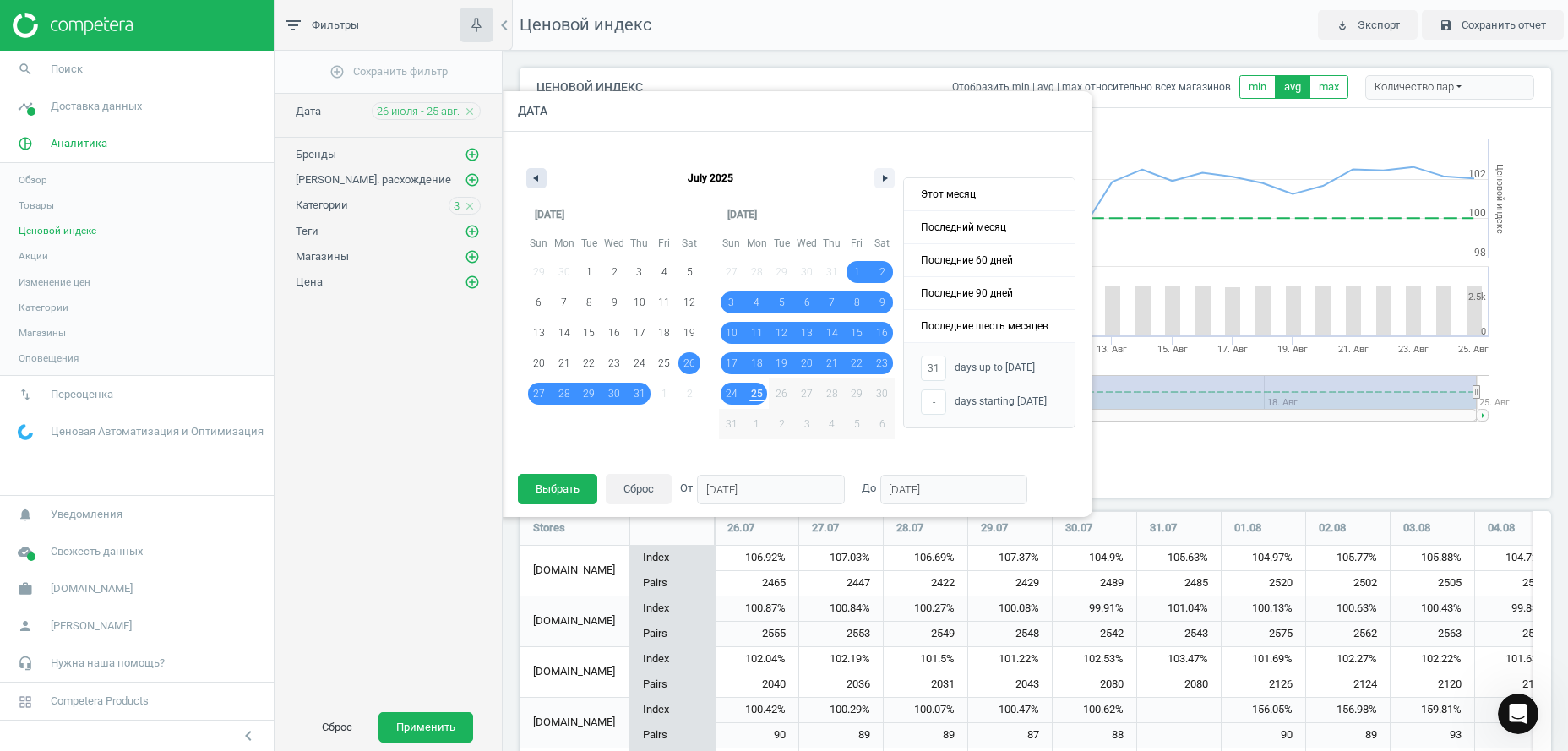
click at [538, 175] on icon "button" at bounding box center [534, 178] width 9 height 7
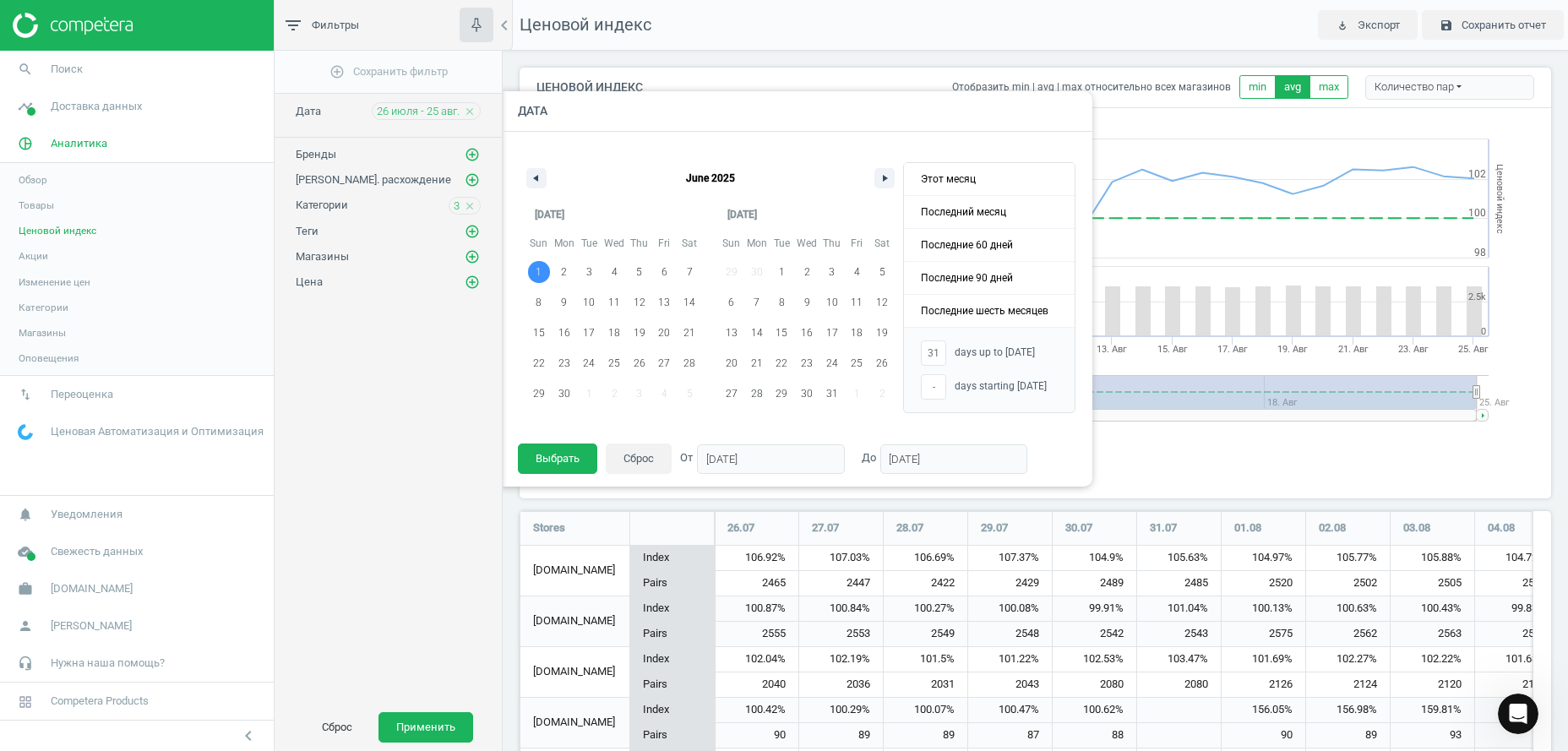
click at [541, 269] on span "1" at bounding box center [540, 272] width 25 height 22
type input "-"
type input "[DATE]"
click at [538, 175] on icon "button" at bounding box center [534, 178] width 9 height 7
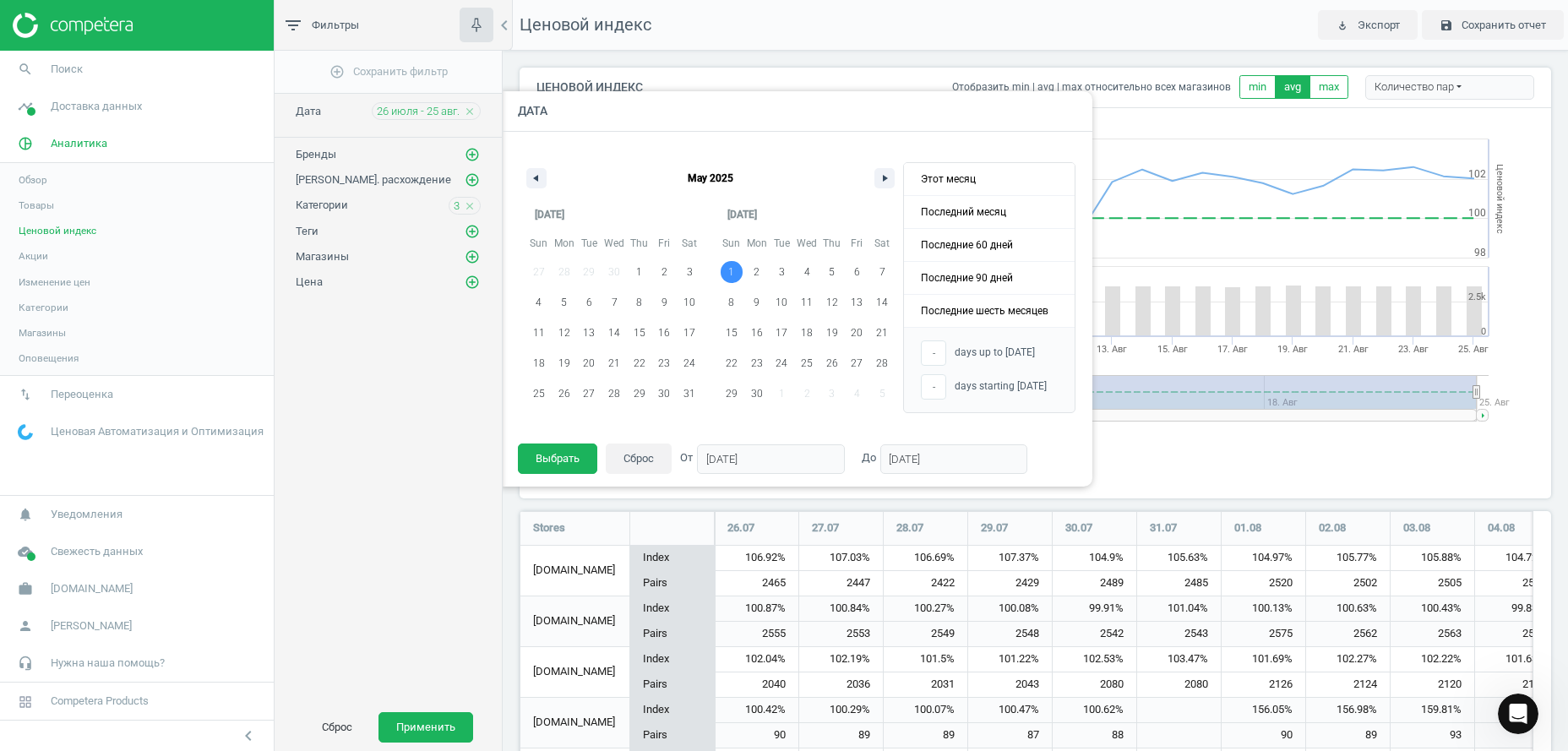
drag, startPoint x: 642, startPoint y: 274, endPoint x: 713, endPoint y: 335, distance: 93.6
click at [785, 418] on div "[DATE] Sun Mon Tue Wed Thu Fri Sat 27 28 29 30 1 2 3 4 5 6 7 8 9 10 11 12 13 14…" at bounding box center [711, 313] width 386 height 227
click at [640, 276] on span "1" at bounding box center [639, 272] width 6 height 30
type input "[DATE]"
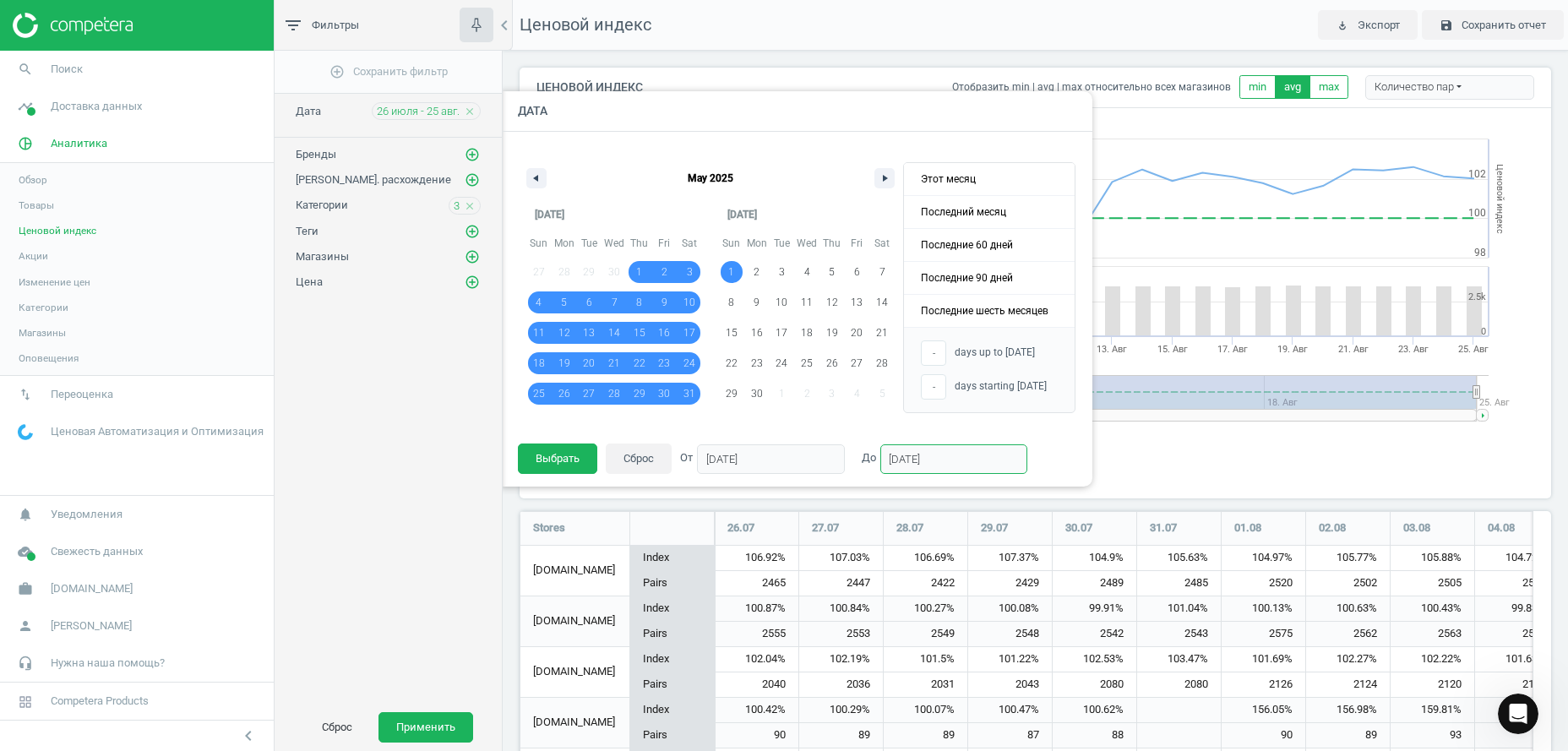
click at [981, 465] on input "[DATE]" at bounding box center [954, 459] width 148 height 29
drag, startPoint x: 981, startPoint y: 460, endPoint x: 839, endPoint y: 459, distance: 142.0
click at [880, 459] on input "[DATE]" at bounding box center [954, 459] width 148 height 29
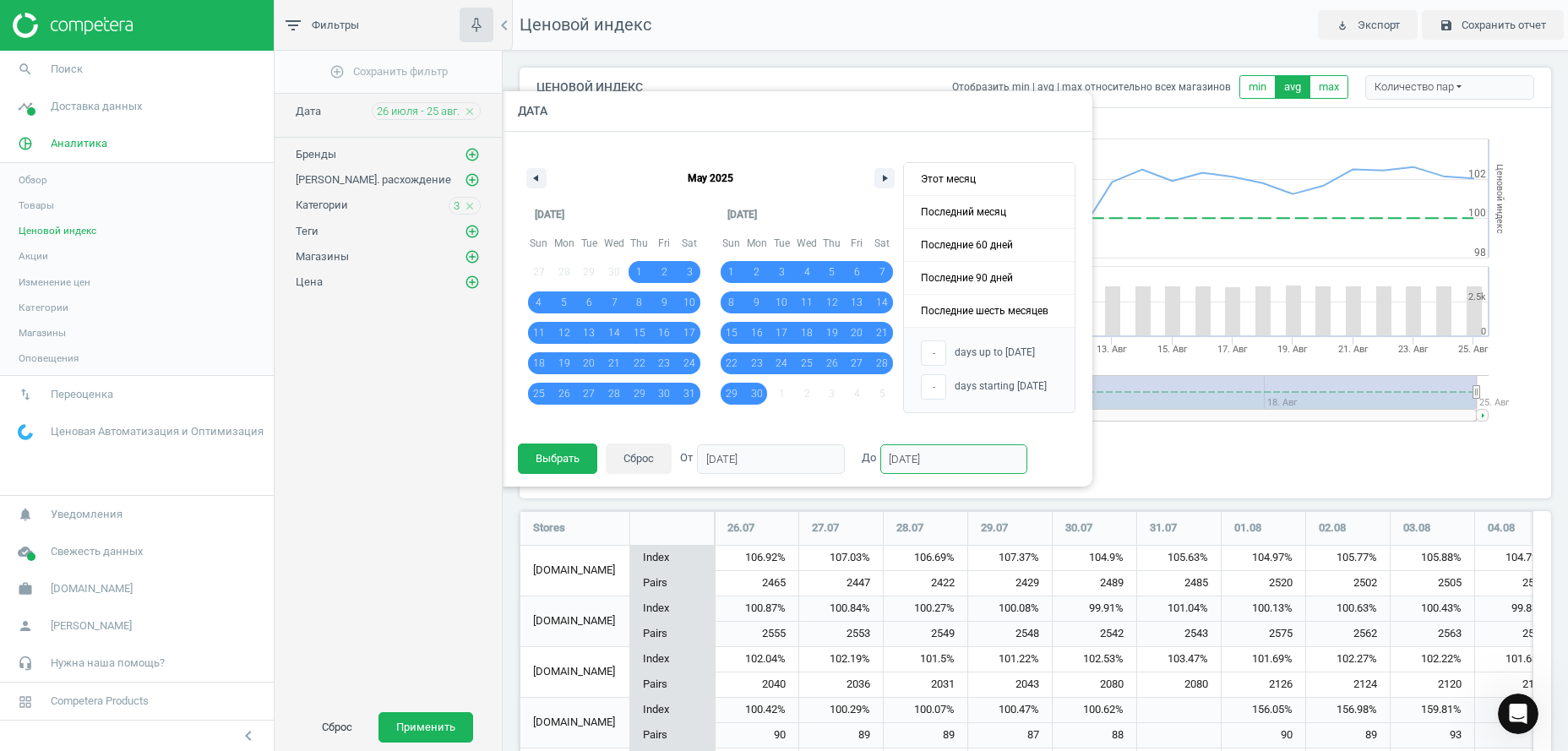
type input "2"
type input "117"
type input "[DATE]"
click at [566, 457] on button "Выбрать" at bounding box center [558, 459] width 80 height 30
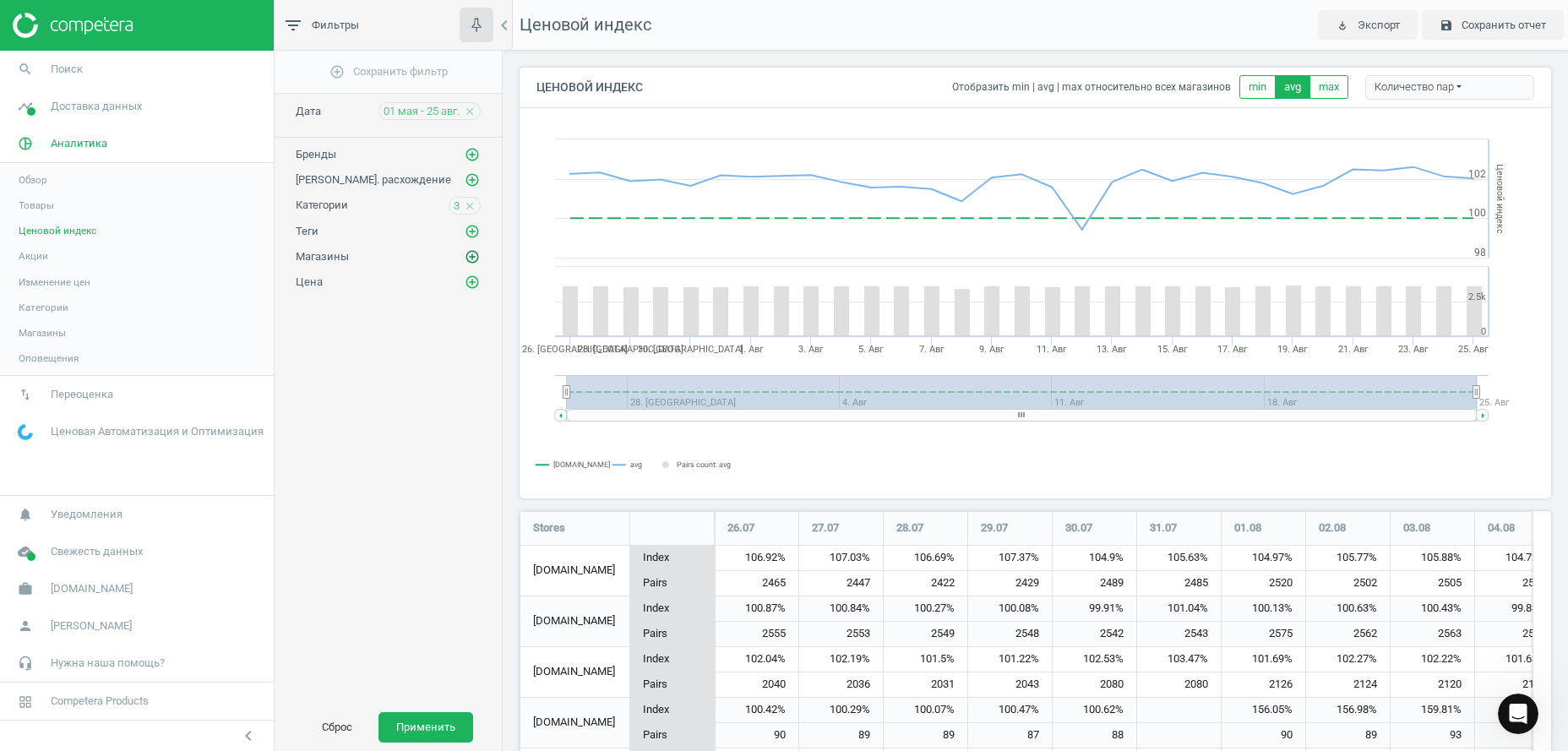
click at [473, 252] on icon "add_circle_outline" at bounding box center [472, 257] width 16 height 16
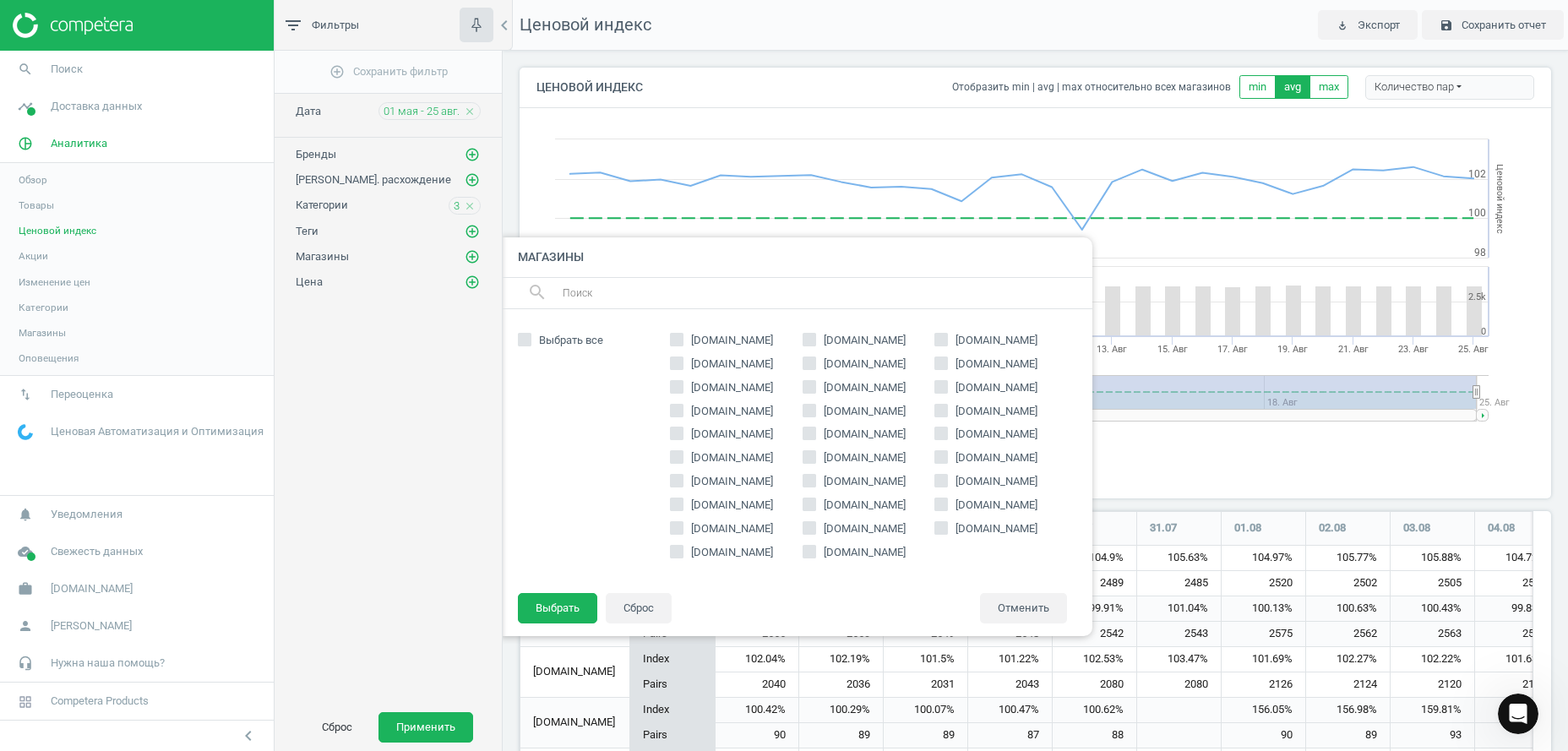
click at [705, 338] on span "[DOMAIN_NAME]" at bounding box center [731, 341] width 89 height 16
click at [683, 338] on input "[DOMAIN_NAME]" at bounding box center [677, 339] width 11 height 11
checkbox input "true"
click at [948, 393] on icon at bounding box center [942, 387] width 14 height 14
click at [948, 393] on input "[DOMAIN_NAME]" at bounding box center [941, 386] width 11 height 11
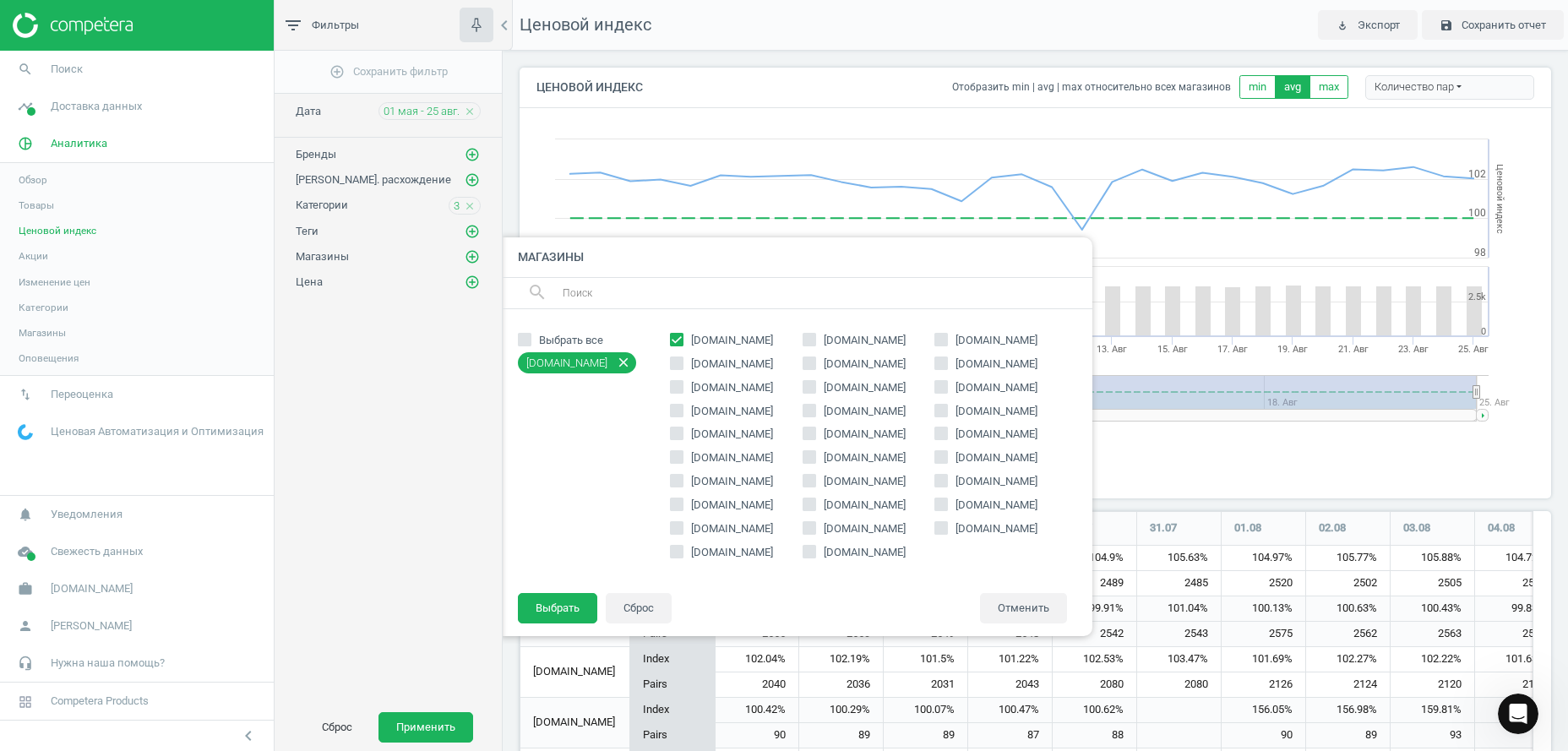
checkbox input "true"
click at [556, 610] on button "Выбрать" at bounding box center [558, 608] width 80 height 30
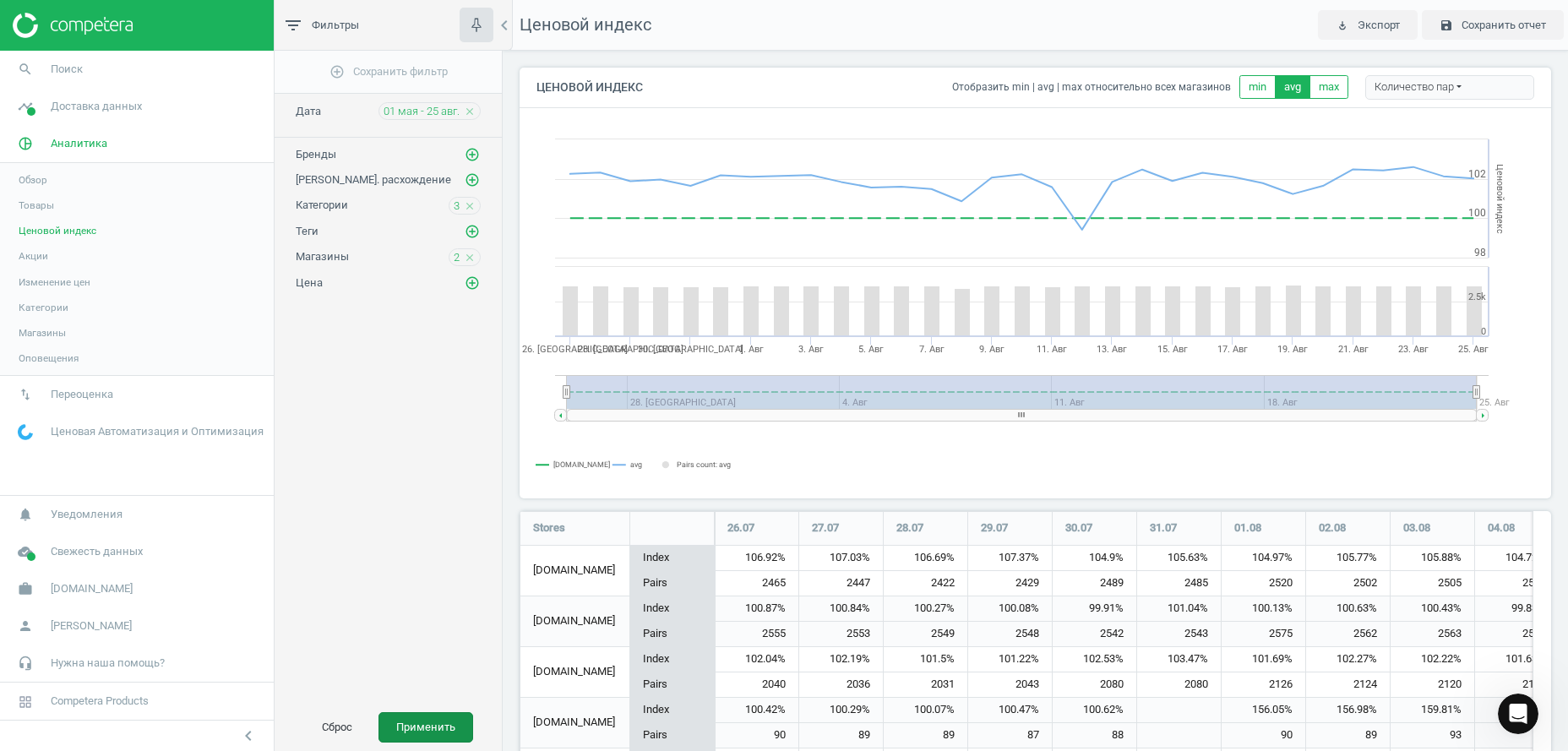
click at [418, 724] on button "Применить" at bounding box center [426, 727] width 94 height 30
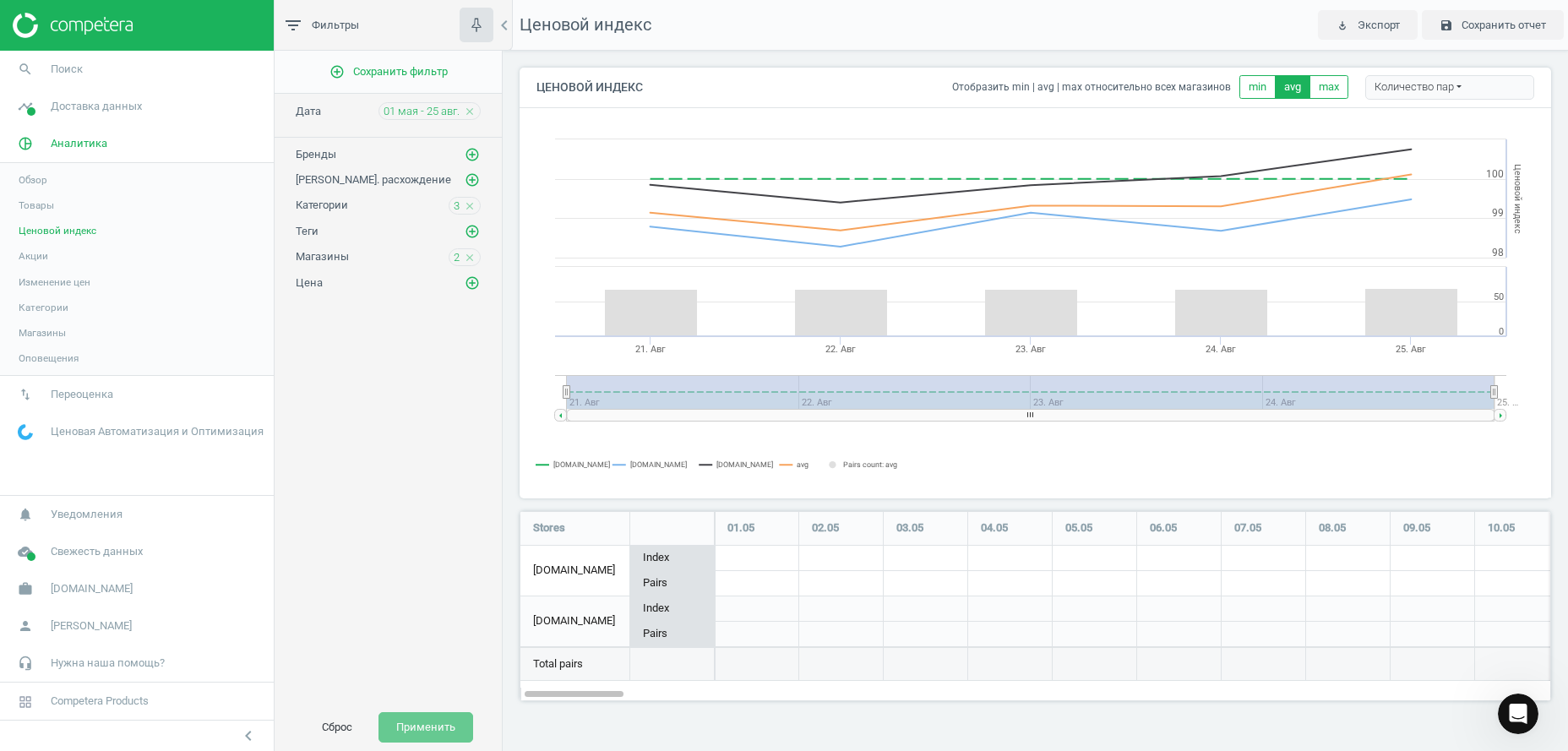
scroll to position [208, 1050]
click at [1455, 91] on div "Количество пар" at bounding box center [1450, 88] width 169 height 25
click at [1376, 28] on span "Экспорт" at bounding box center [1378, 25] width 42 height 16
drag, startPoint x: 1125, startPoint y: 416, endPoint x: 1047, endPoint y: 425, distance: 78.5
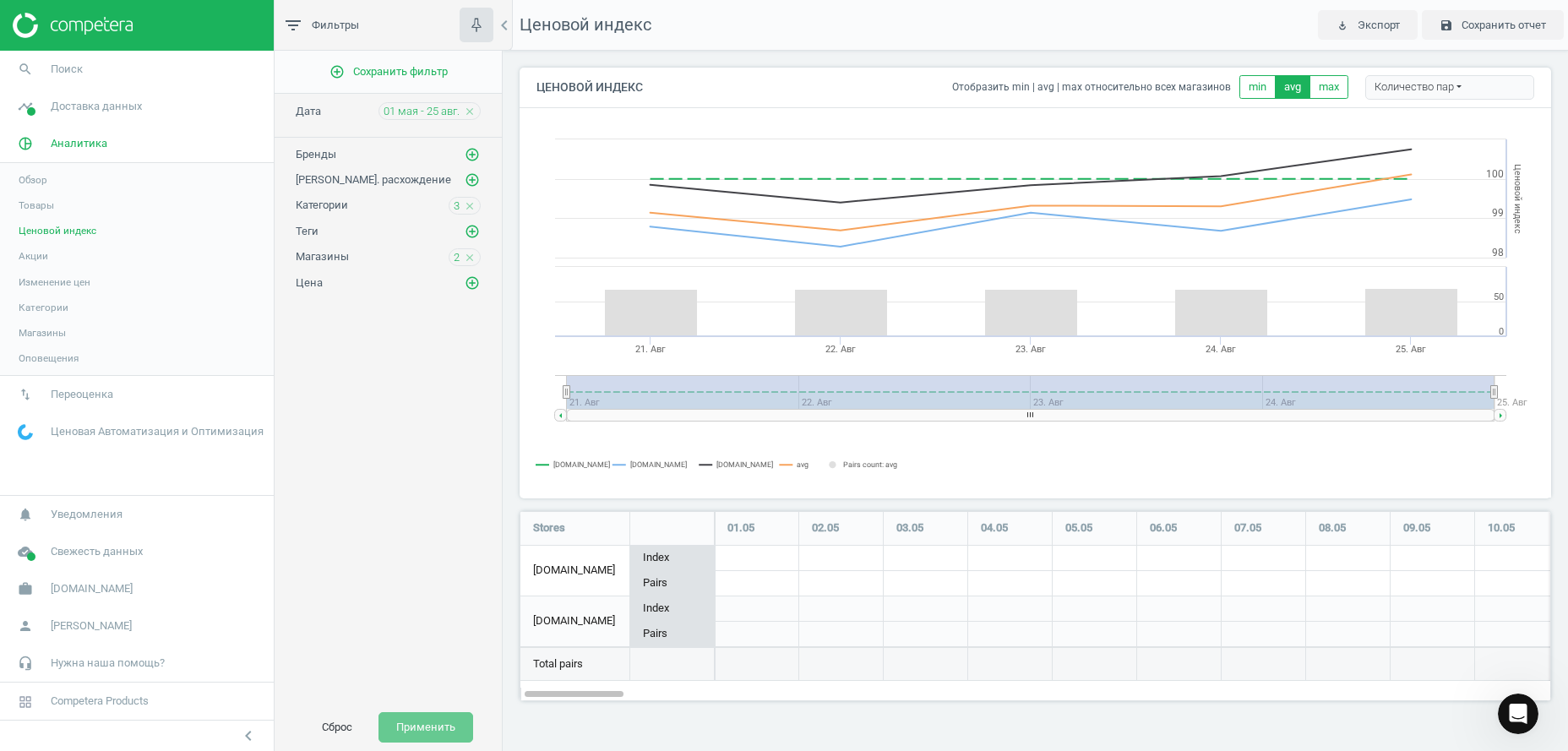
click at [1047, 425] on icon "Created with Highstock 6.2.0 Ценовой индекс [DOMAIN_NAME] [DOMAIN_NAME] [DOMAIN…" at bounding box center [1036, 303] width 1030 height 389
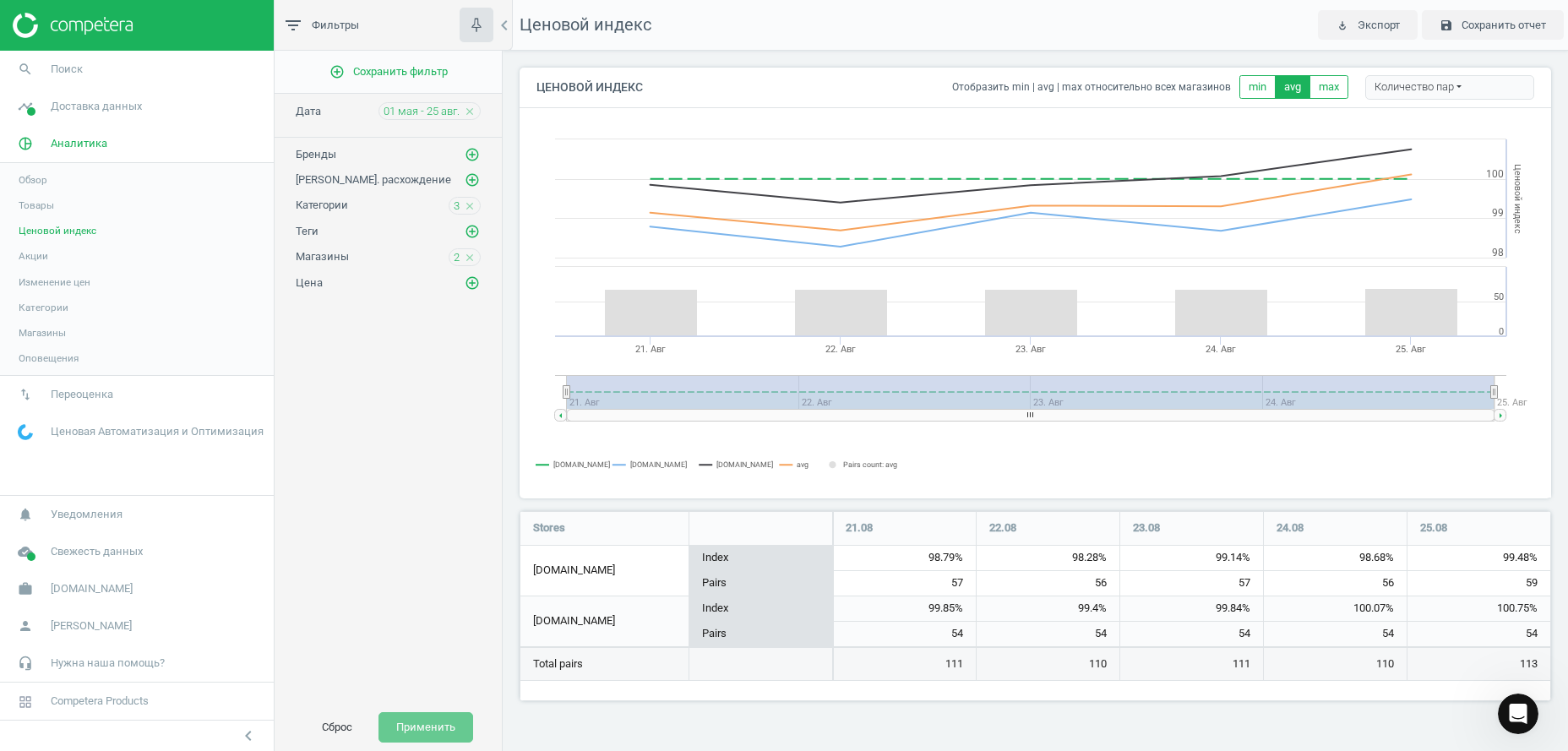
click at [570, 396] on icon at bounding box center [566, 392] width 7 height 13
drag, startPoint x: 810, startPoint y: 431, endPoint x: 348, endPoint y: 295, distance: 481.6
click at [790, 436] on rect at bounding box center [1036, 303] width 1030 height 389
click at [1444, 88] on div "Количество пар" at bounding box center [1450, 88] width 169 height 25
click at [1444, 136] on button "Стандартные данные" at bounding box center [1444, 140] width 157 height 20
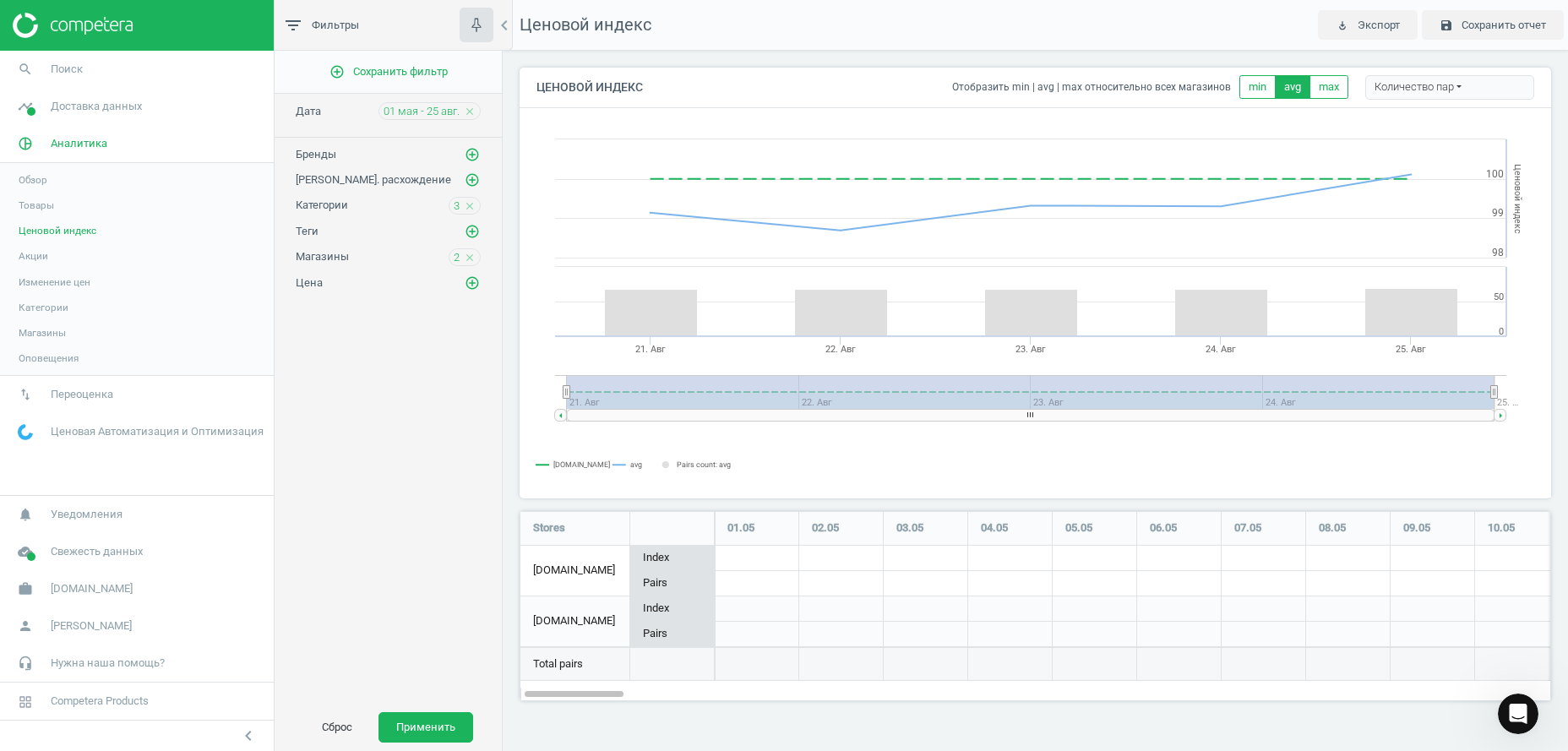
scroll to position [208, 1050]
click at [1450, 86] on div "Количество пар" at bounding box center [1450, 88] width 169 height 25
drag, startPoint x: 1403, startPoint y: 167, endPoint x: 1411, endPoint y: 135, distance: 33.0
click at [1402, 166] on h6 "Пользовательские данные" at bounding box center [1444, 162] width 157 height 22
click at [1430, 142] on button "Стандартные данные" at bounding box center [1444, 140] width 157 height 20
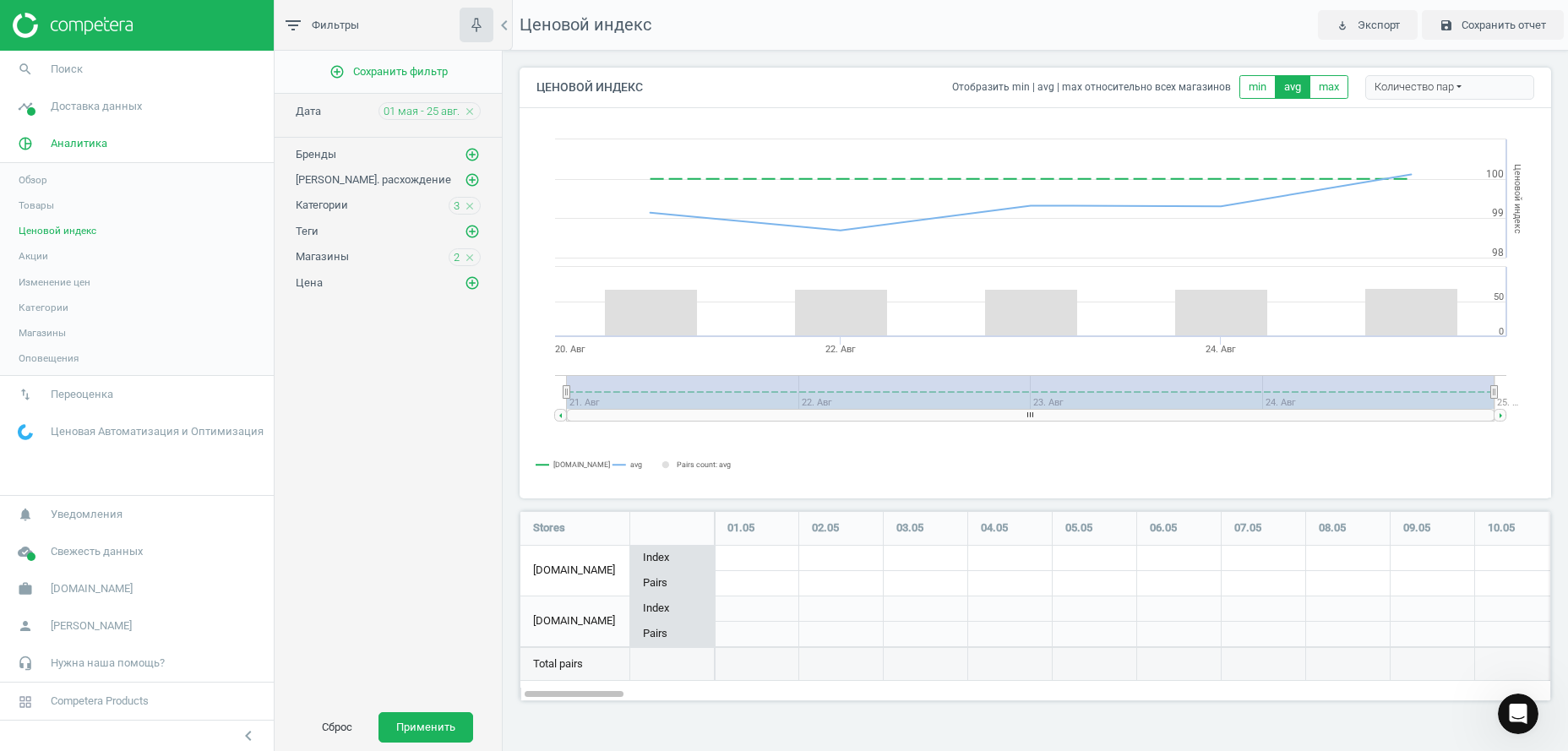
click at [1439, 86] on div "Количество пар" at bounding box center [1450, 88] width 169 height 25
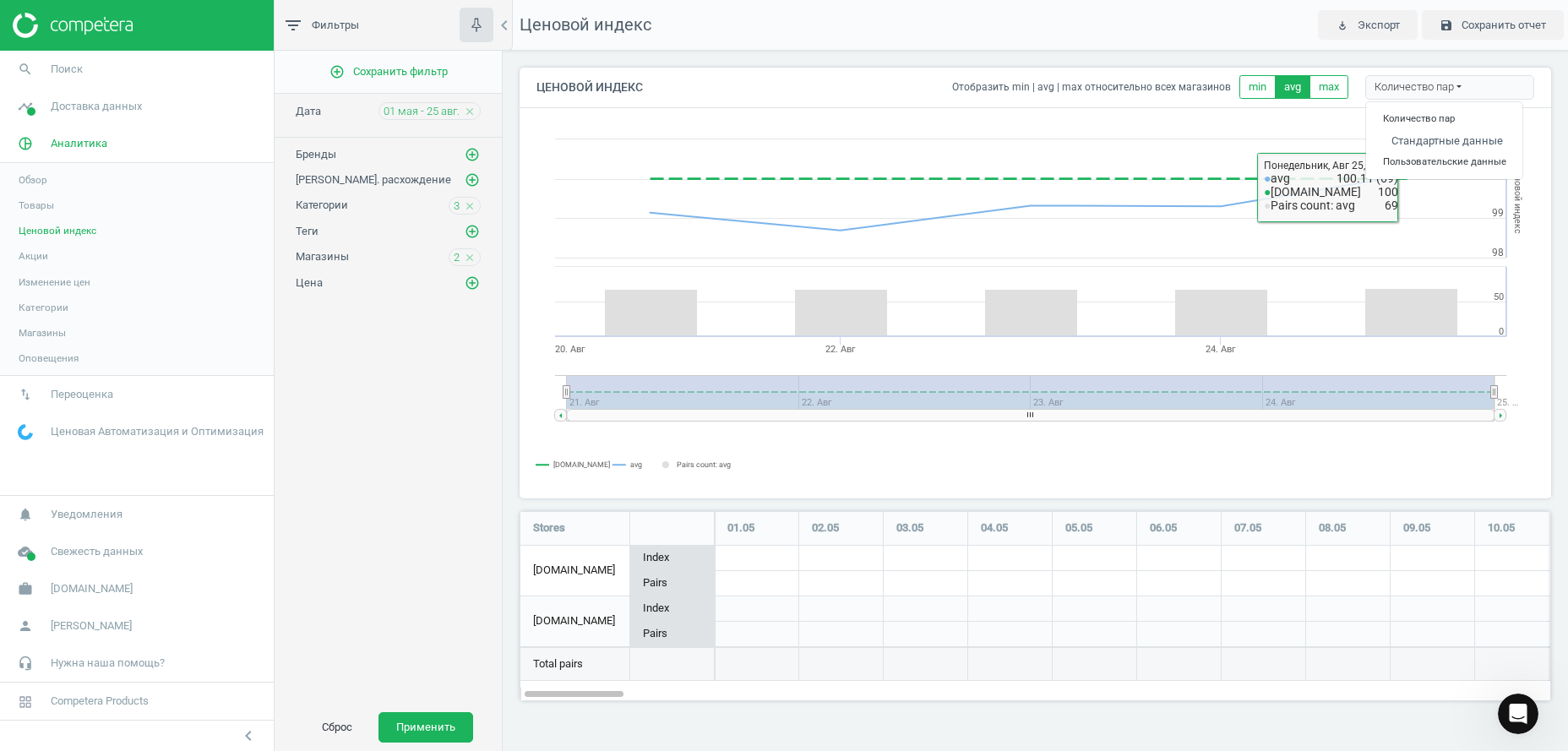
click at [1428, 167] on h6 "Пользовательские данные" at bounding box center [1444, 162] width 157 height 22
click at [1438, 123] on h6 "Количество пар" at bounding box center [1444, 119] width 157 height 22
click at [1458, 83] on div "Количество пар" at bounding box center [1450, 88] width 169 height 25
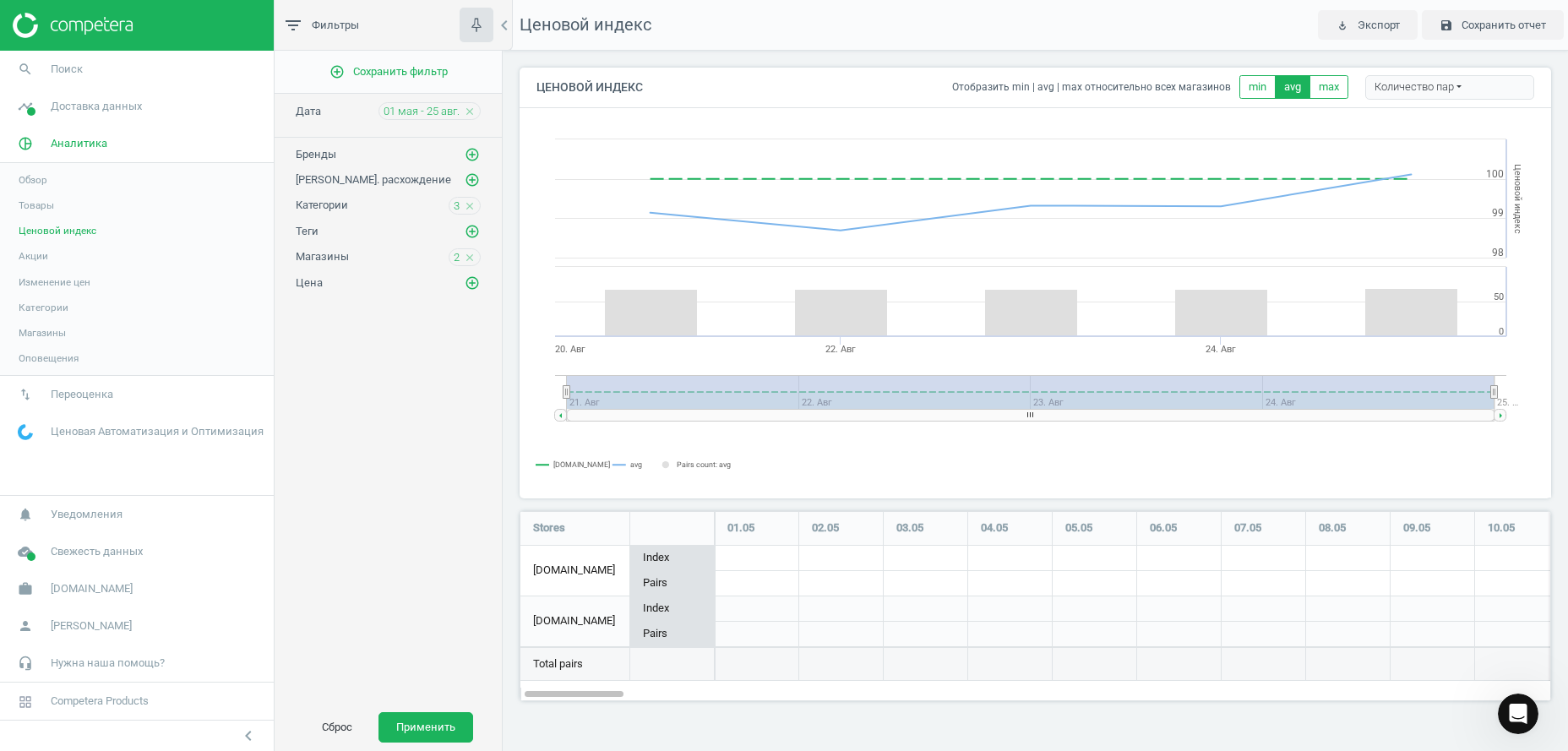
click at [1446, 88] on div "Количество пар" at bounding box center [1450, 88] width 169 height 25
click at [1403, 160] on h6 "Пользовательские данные" at bounding box center [1444, 162] width 157 height 22
click at [1458, 87] on div "Количество пар" at bounding box center [1450, 88] width 169 height 25
click at [1427, 86] on div "Количество пар" at bounding box center [1450, 88] width 169 height 25
click at [1445, 143] on button "Стандартные данные" at bounding box center [1444, 140] width 157 height 20
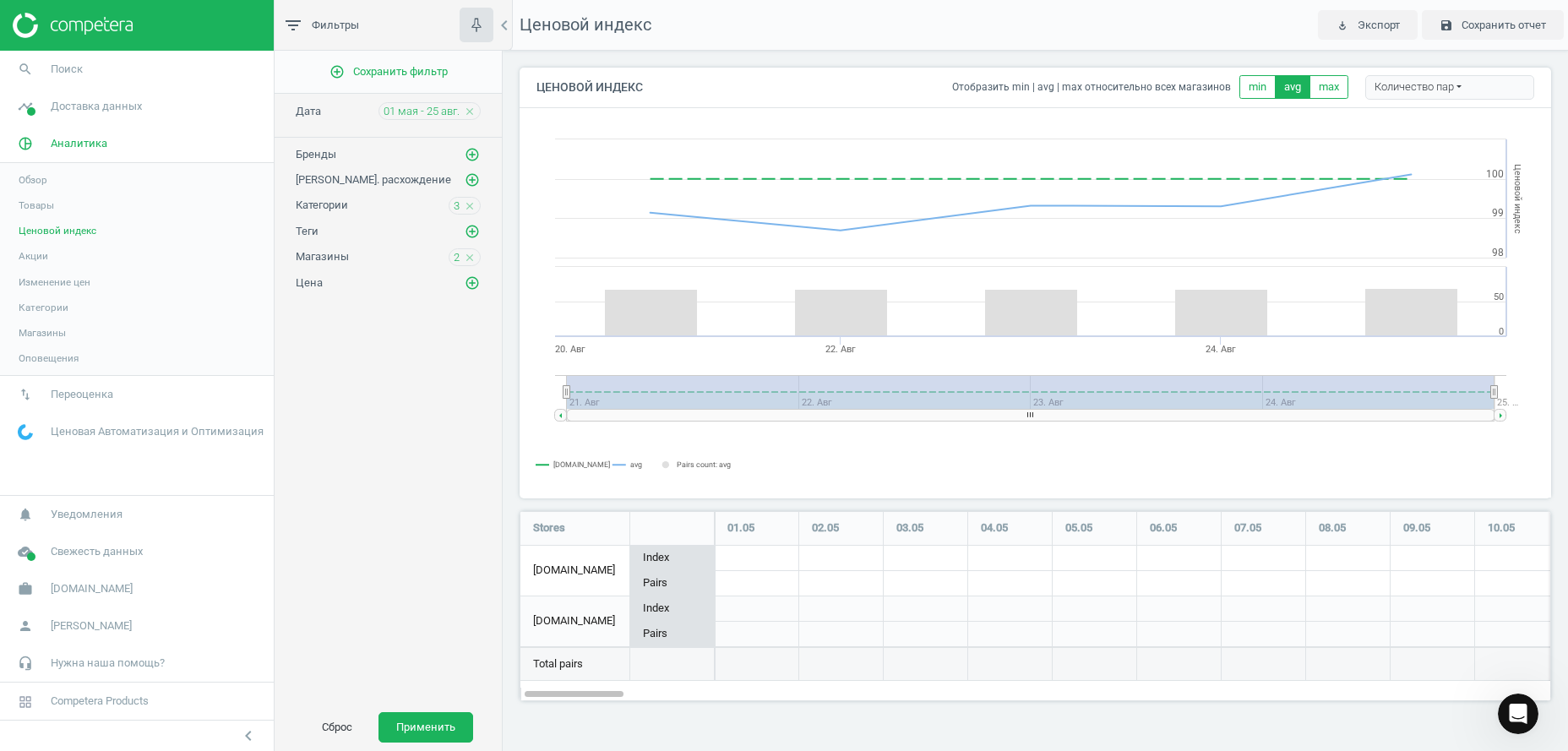
click at [1445, 87] on div "Количество пар" at bounding box center [1450, 88] width 169 height 25
click at [1397, 159] on h6 "Пользовательские данные" at bounding box center [1444, 162] width 157 height 22
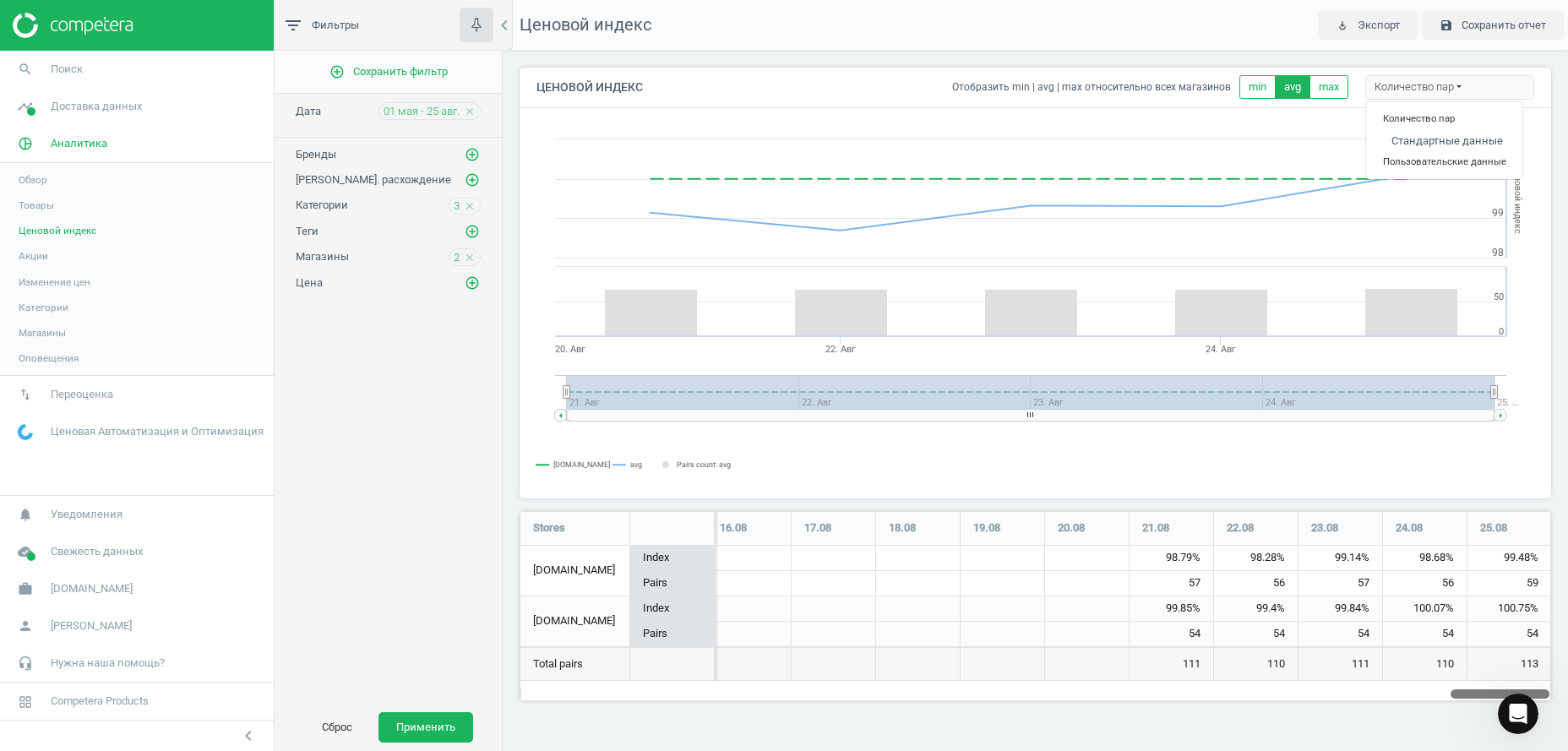
drag, startPoint x: 608, startPoint y: 695, endPoint x: 1567, endPoint y: 769, distance: 961.9
drag, startPoint x: 767, startPoint y: 427, endPoint x: 568, endPoint y: 297, distance: 237.7
click at [660, 420] on icon "Created with Highstock 6.2.0 Ценовой индекс [DOMAIN_NAME] avg Pairs count: avg …" at bounding box center [1036, 303] width 1030 height 389
click at [425, 114] on span "01 мая - 25 авг." at bounding box center [422, 112] width 76 height 16
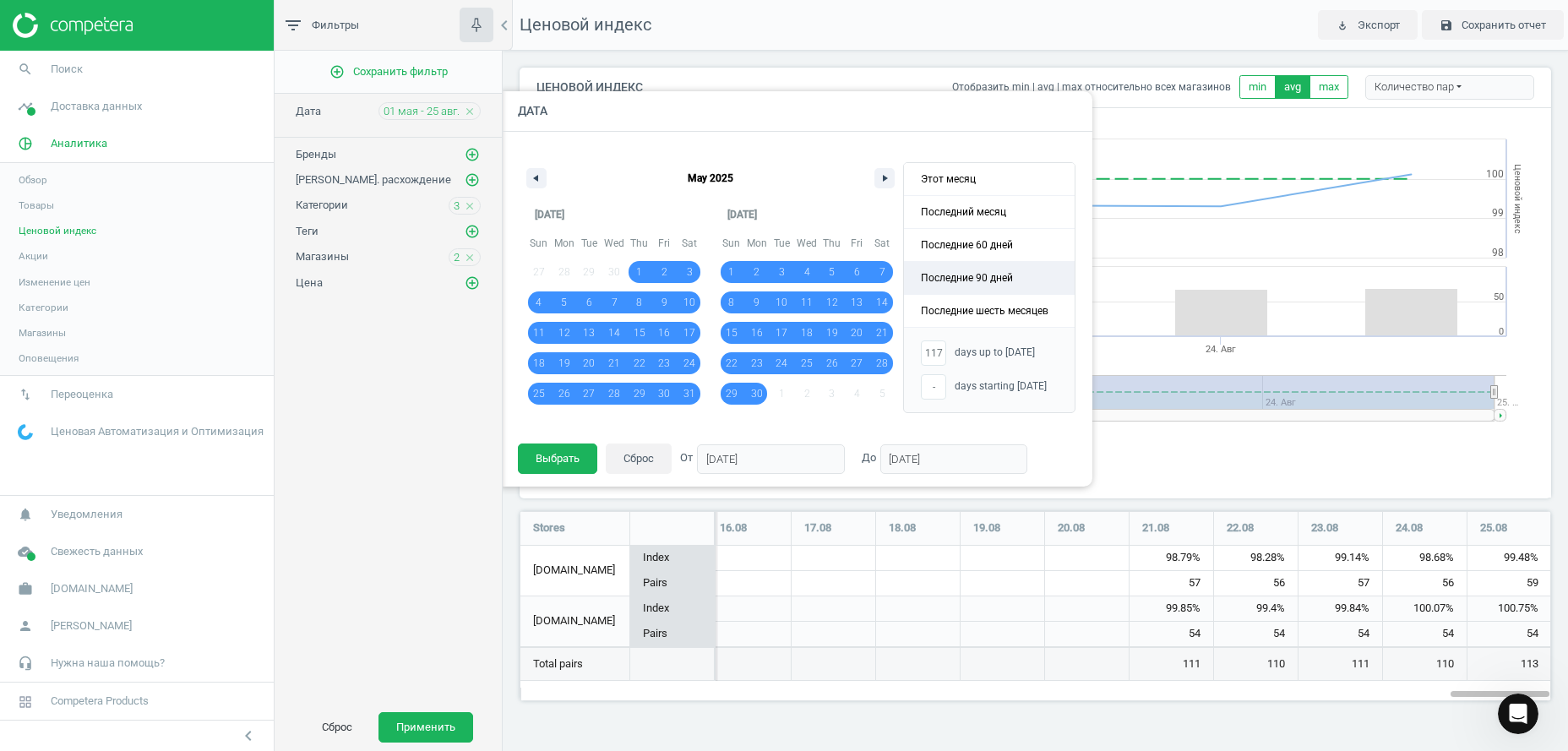
click at [1013, 275] on span "Последние 90 дней" at bounding box center [989, 278] width 170 height 32
type input "-"
type input "[DATE]"
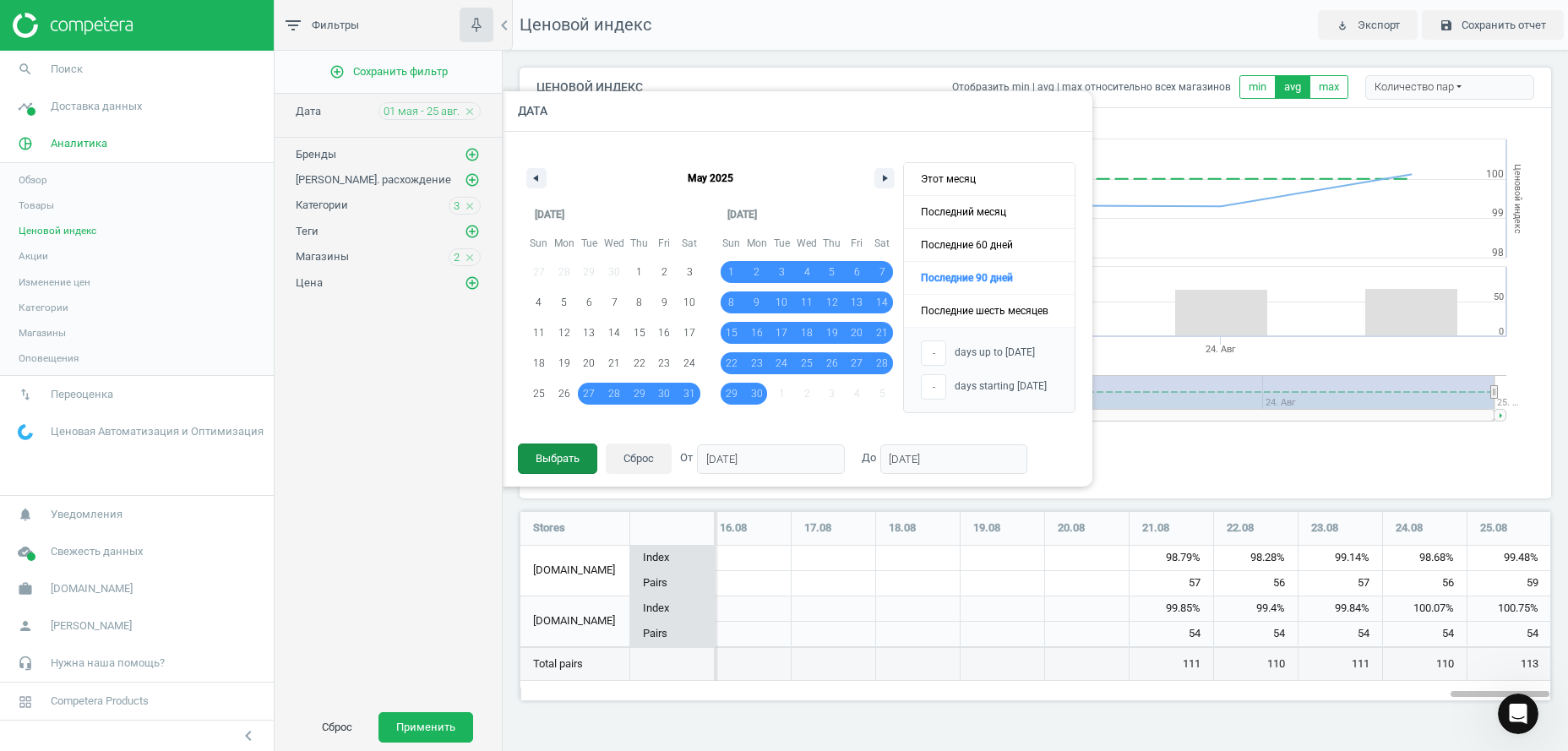
click at [545, 461] on button "Выбрать" at bounding box center [558, 459] width 80 height 30
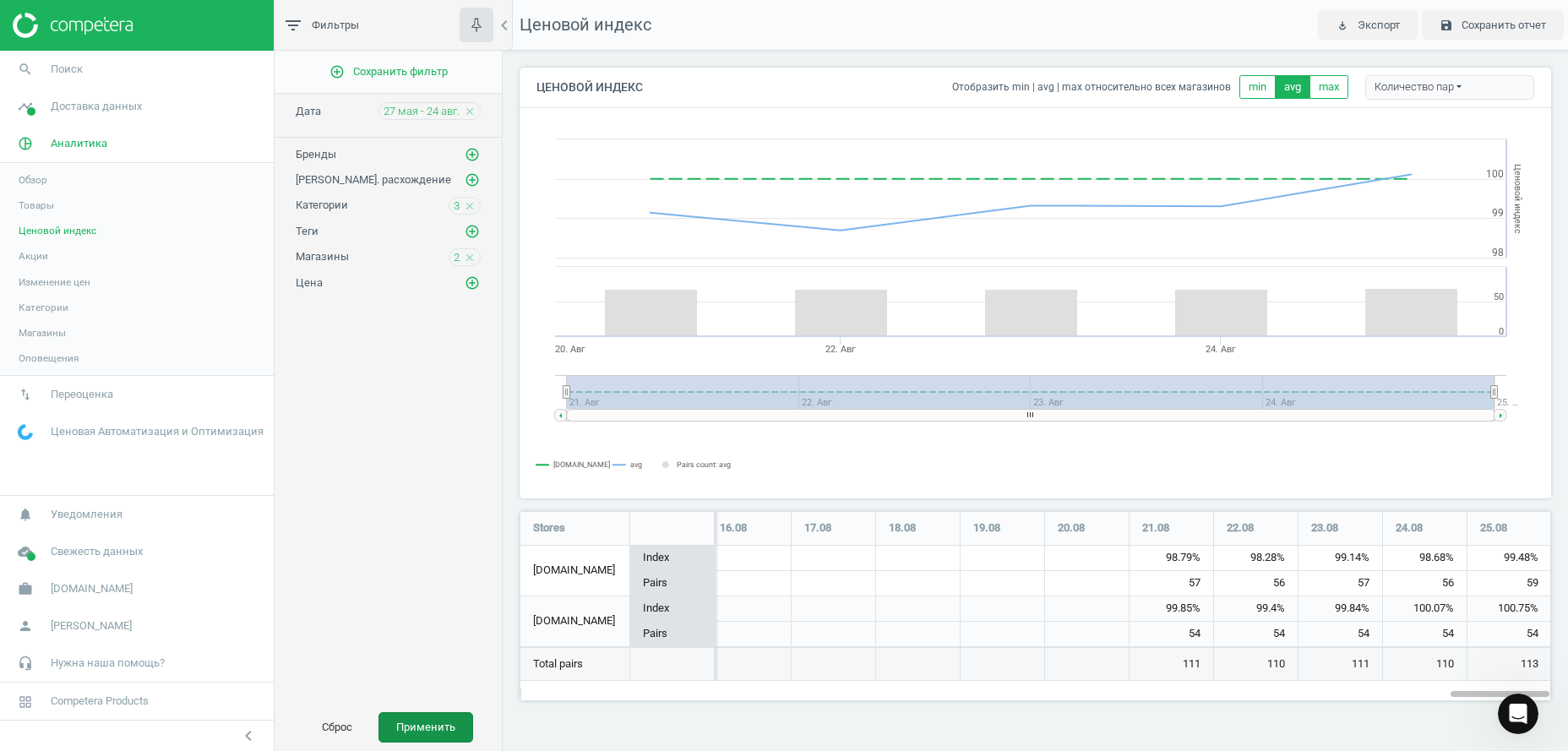
click at [431, 729] on button "Применить" at bounding box center [426, 727] width 94 height 30
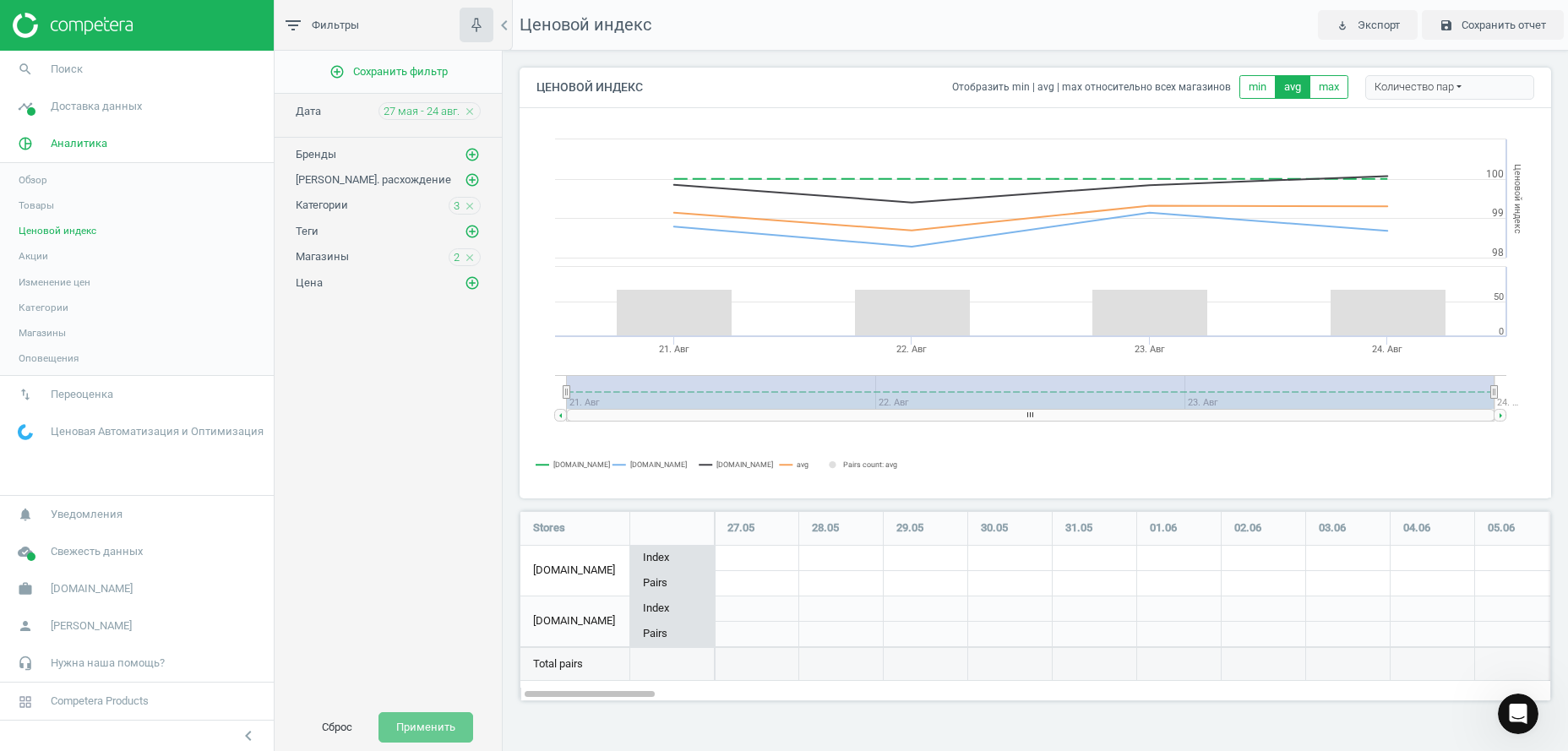
scroll to position [208, 1050]
drag, startPoint x: 587, startPoint y: 697, endPoint x: 534, endPoint y: 475, distance: 228.2
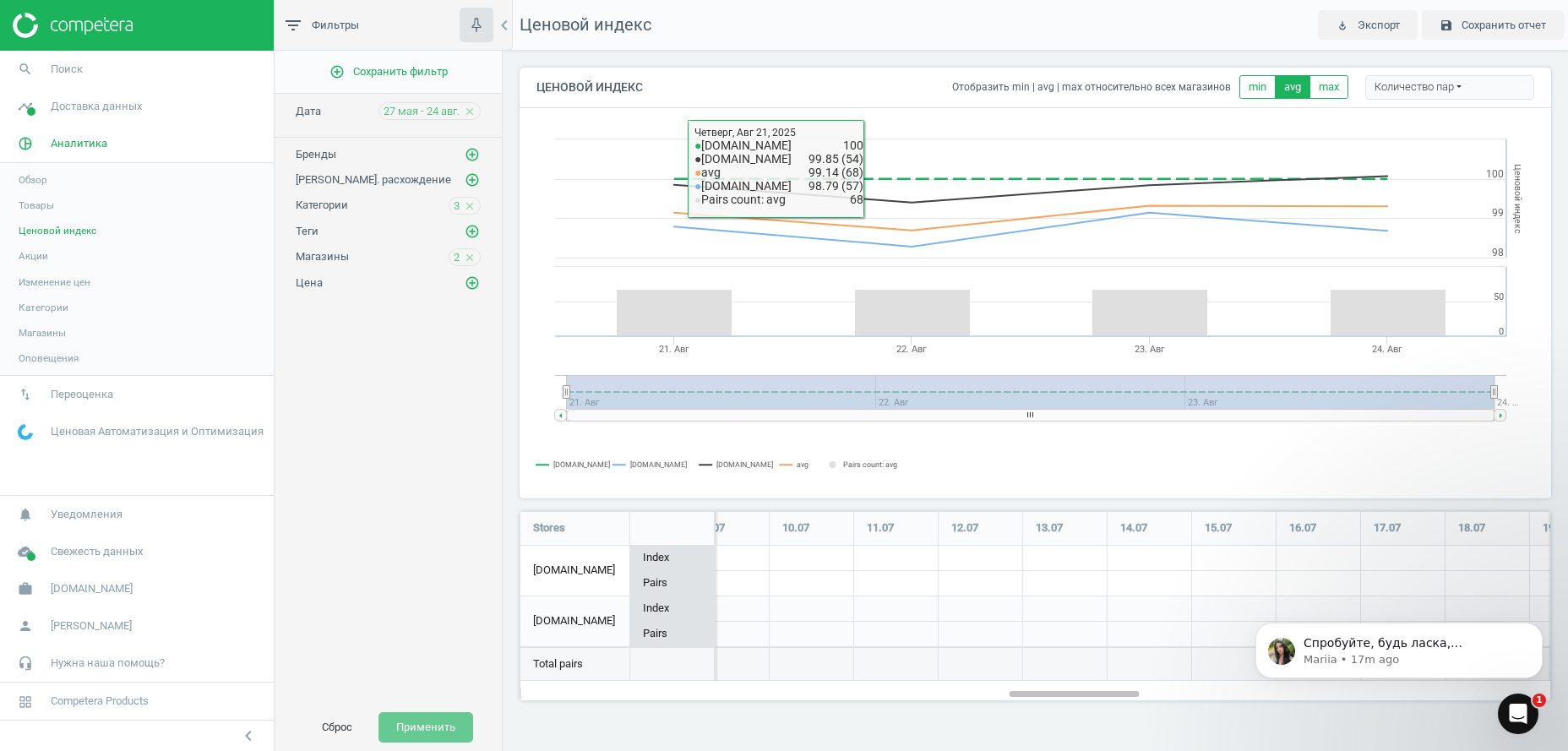
scroll to position [45, 0]
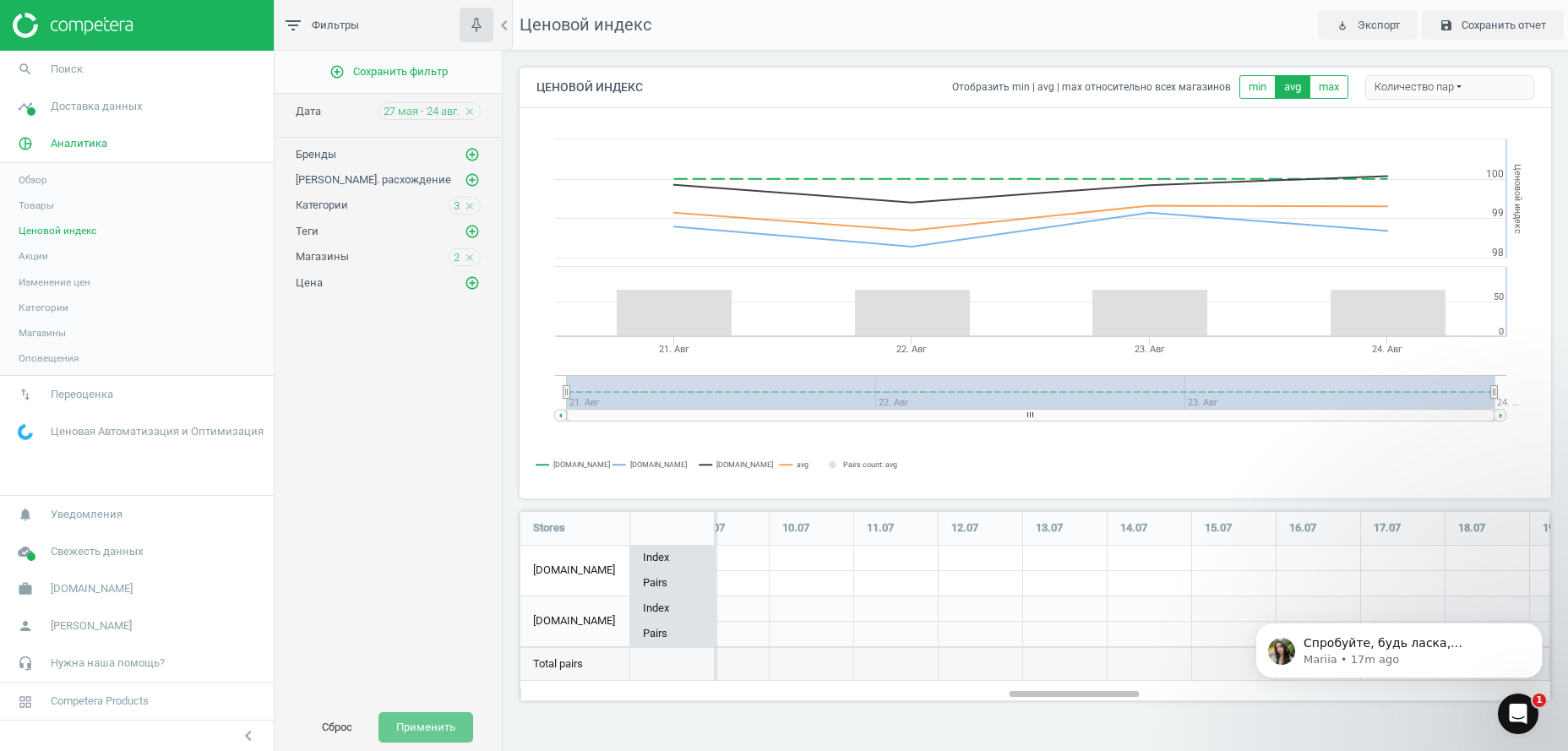
click at [86, 22] on img at bounding box center [72, 25] width 120 height 25
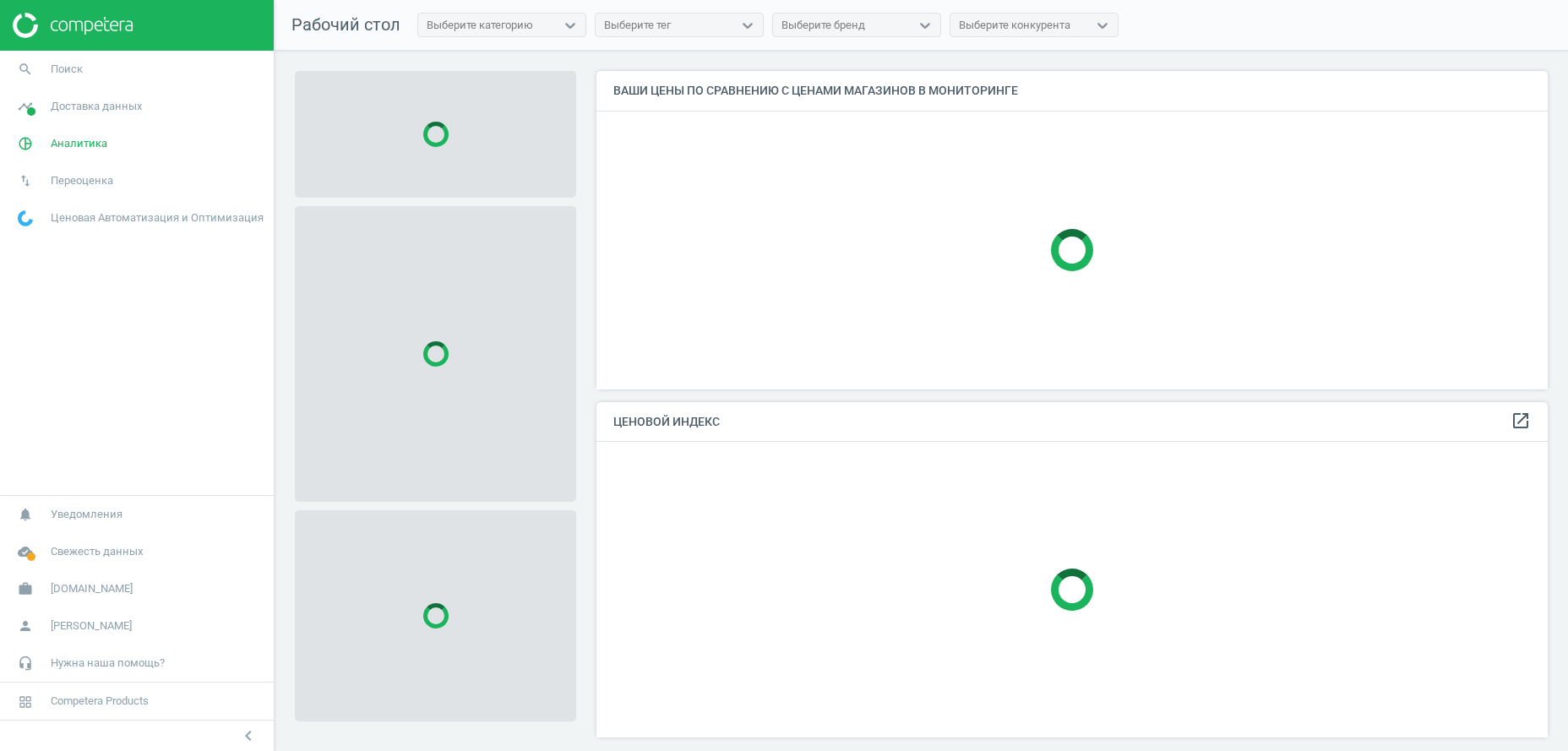
scroll to position [336, 952]
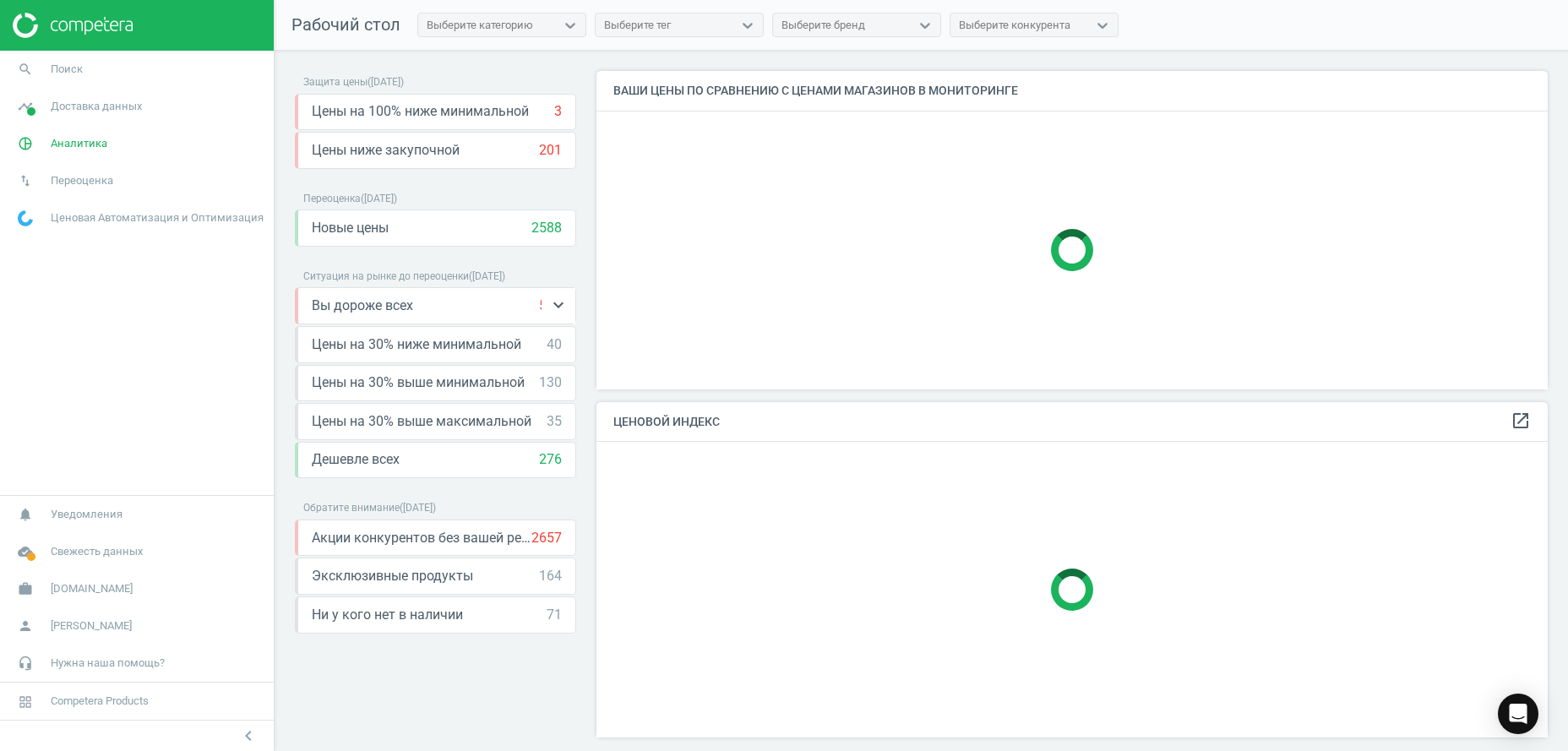
click at [458, 301] on div "Вы дороже всех 513 keyboard_arrow_down" at bounding box center [436, 306] width 250 height 19
click at [563, 305] on icon "keyboard_arrow_down" at bounding box center [558, 305] width 20 height 20
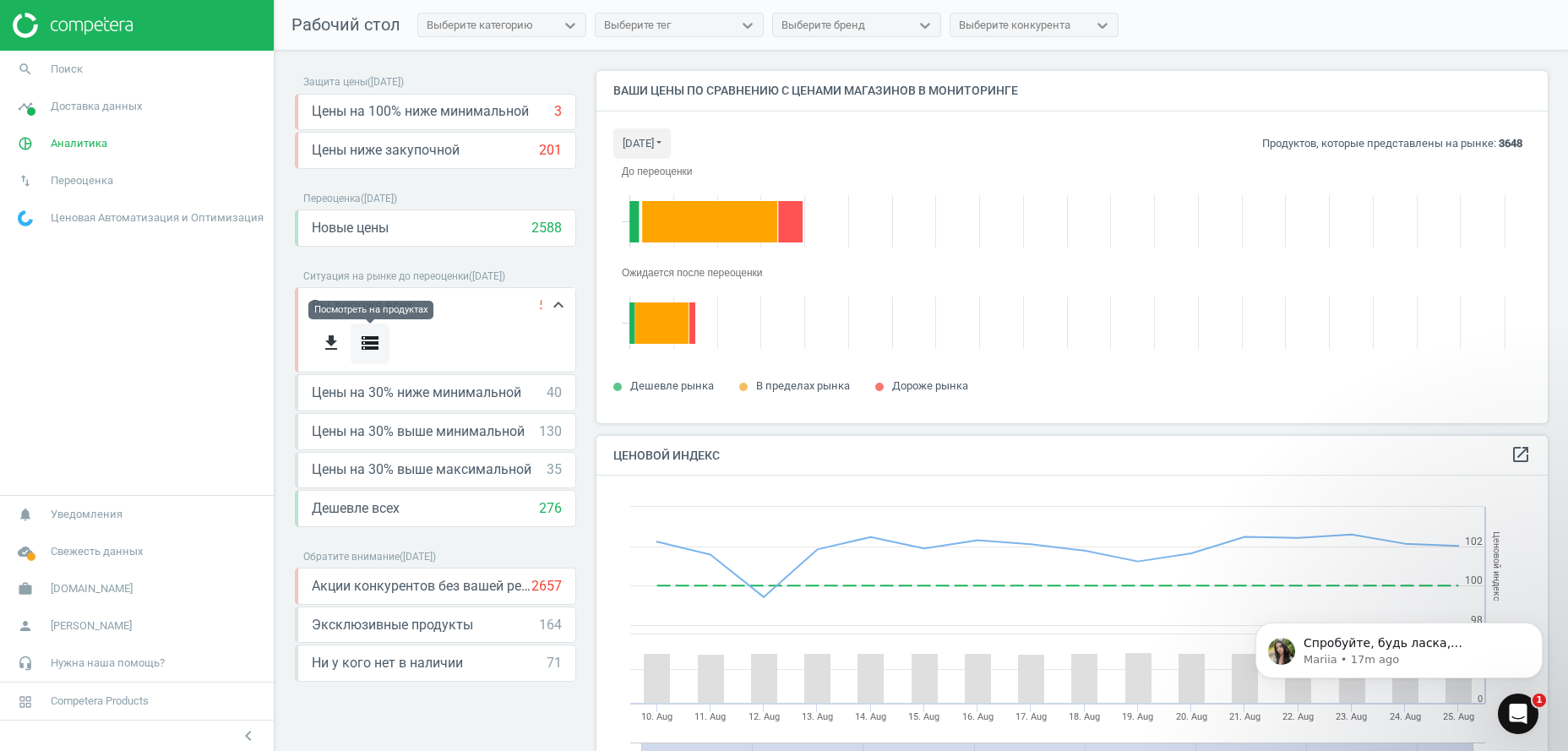
scroll to position [370, 952]
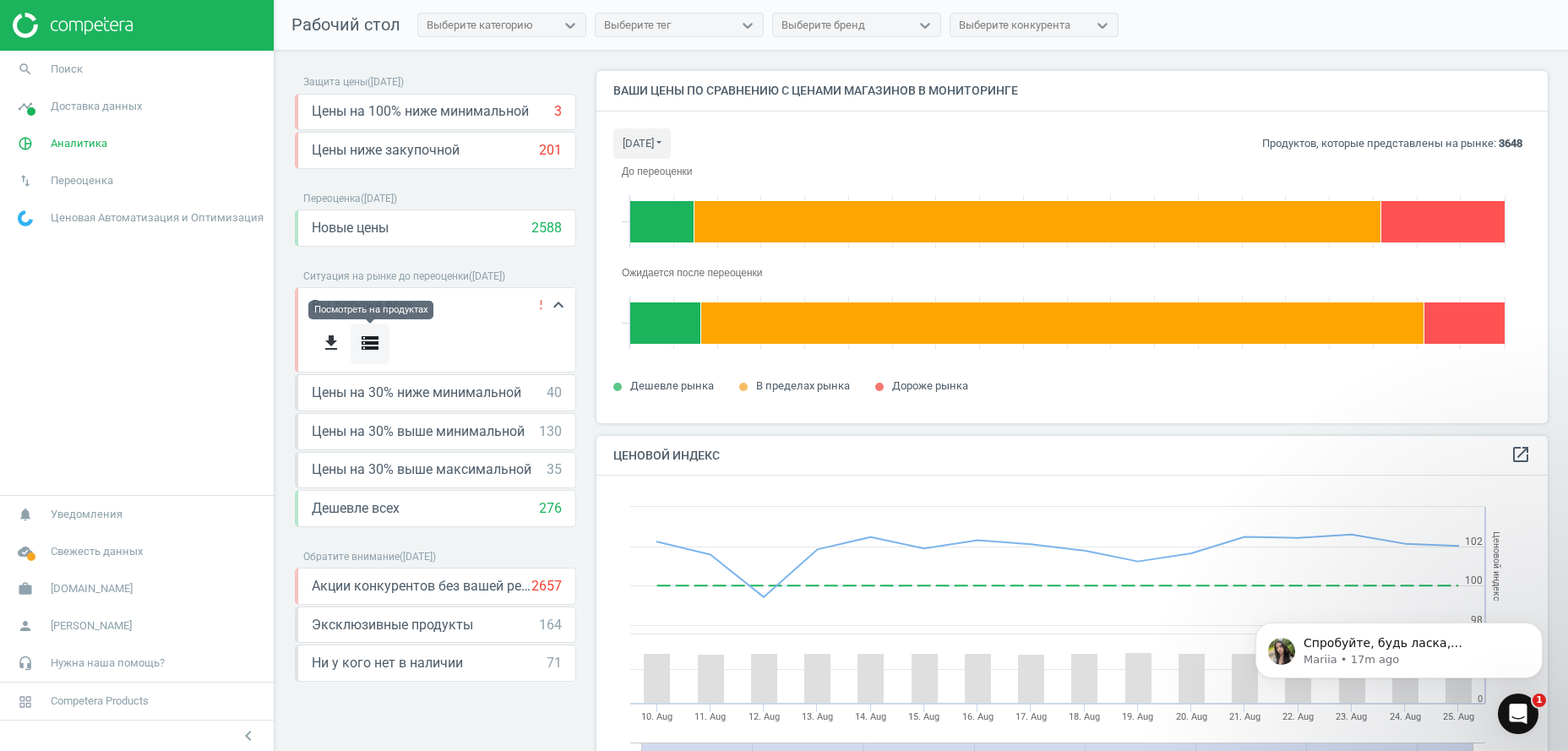
click at [374, 344] on icon "storage" at bounding box center [370, 343] width 20 height 20
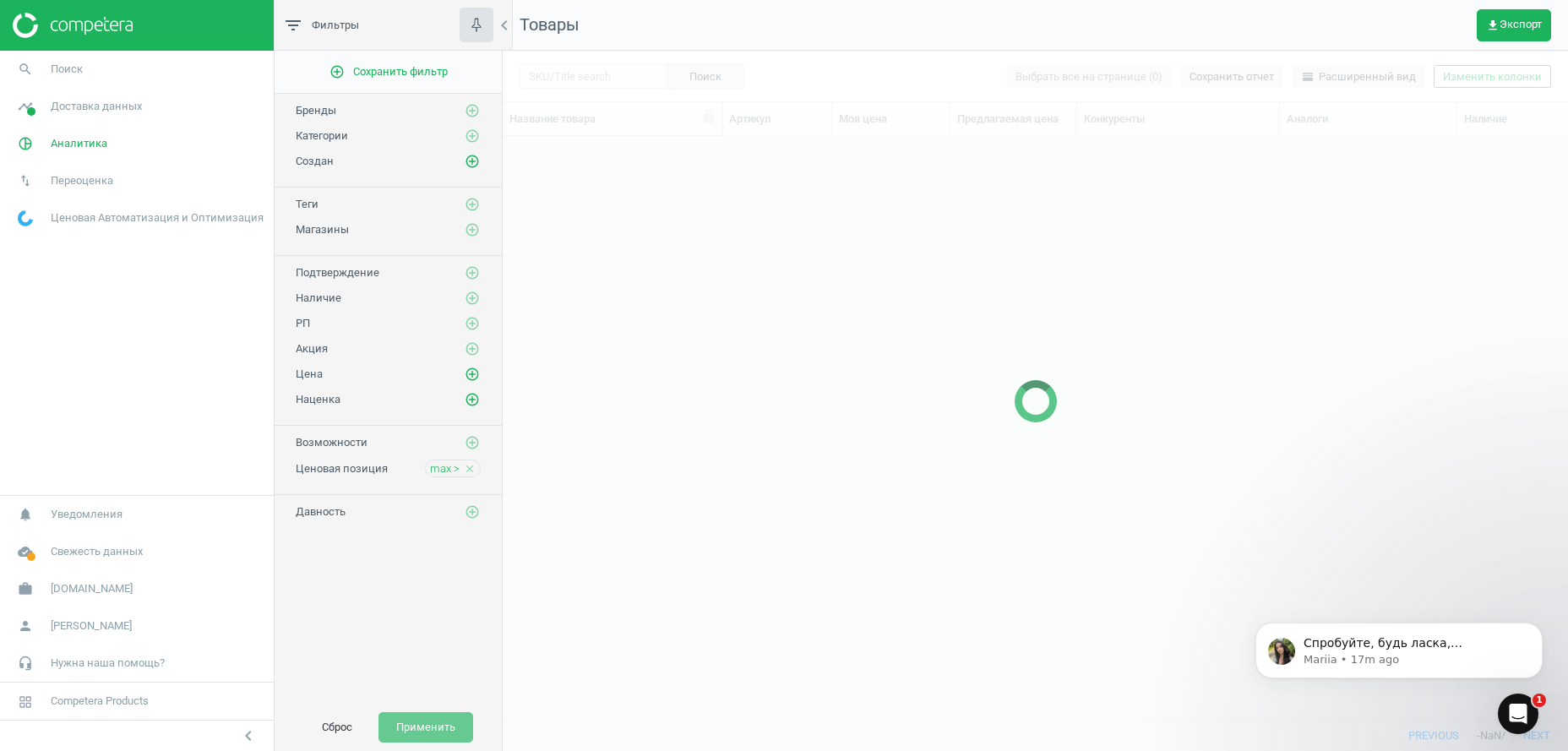
scroll to position [547, 1048]
